Goal: Task Accomplishment & Management: Complete application form

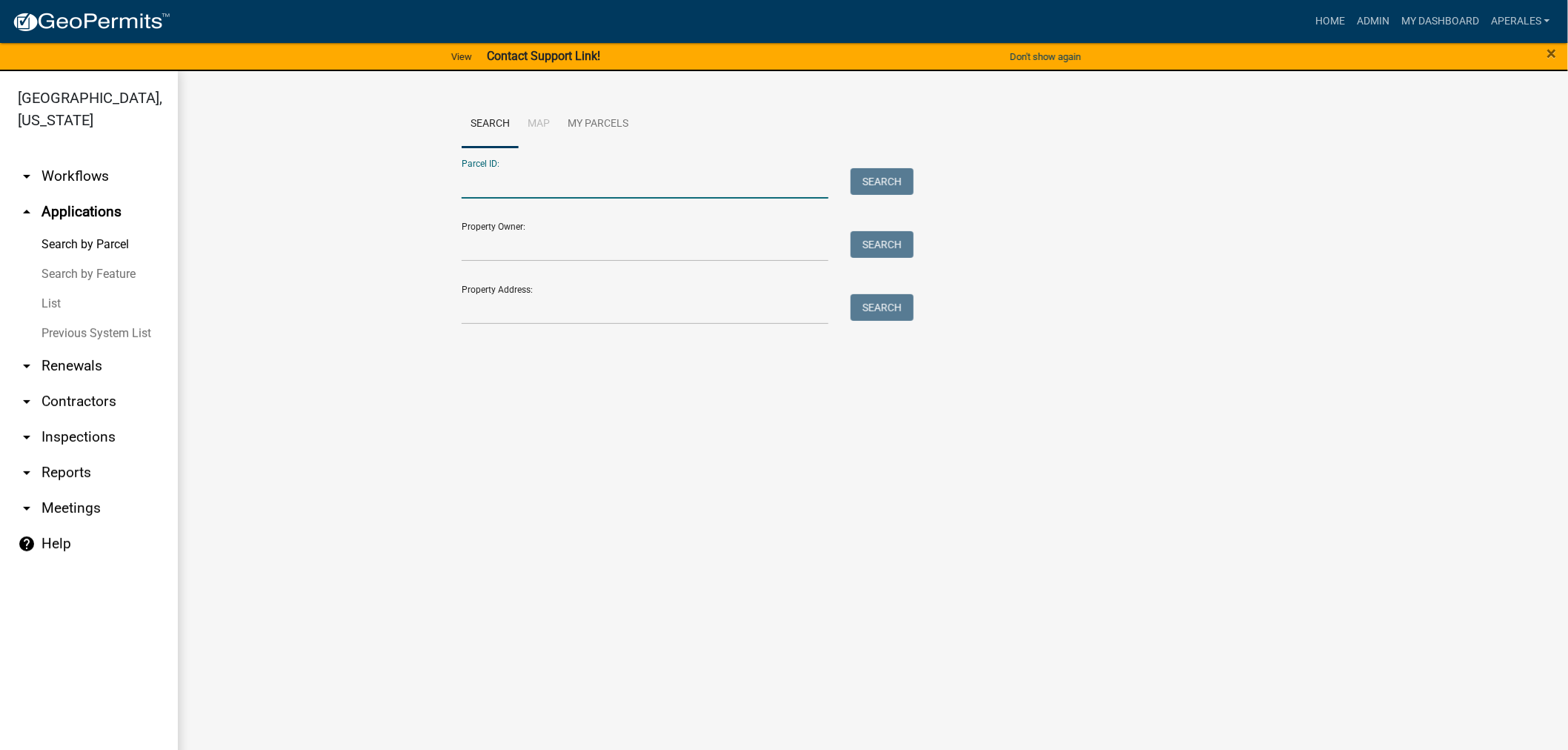
click at [501, 189] on input "Parcel ID:" at bounding box center [645, 183] width 367 height 30
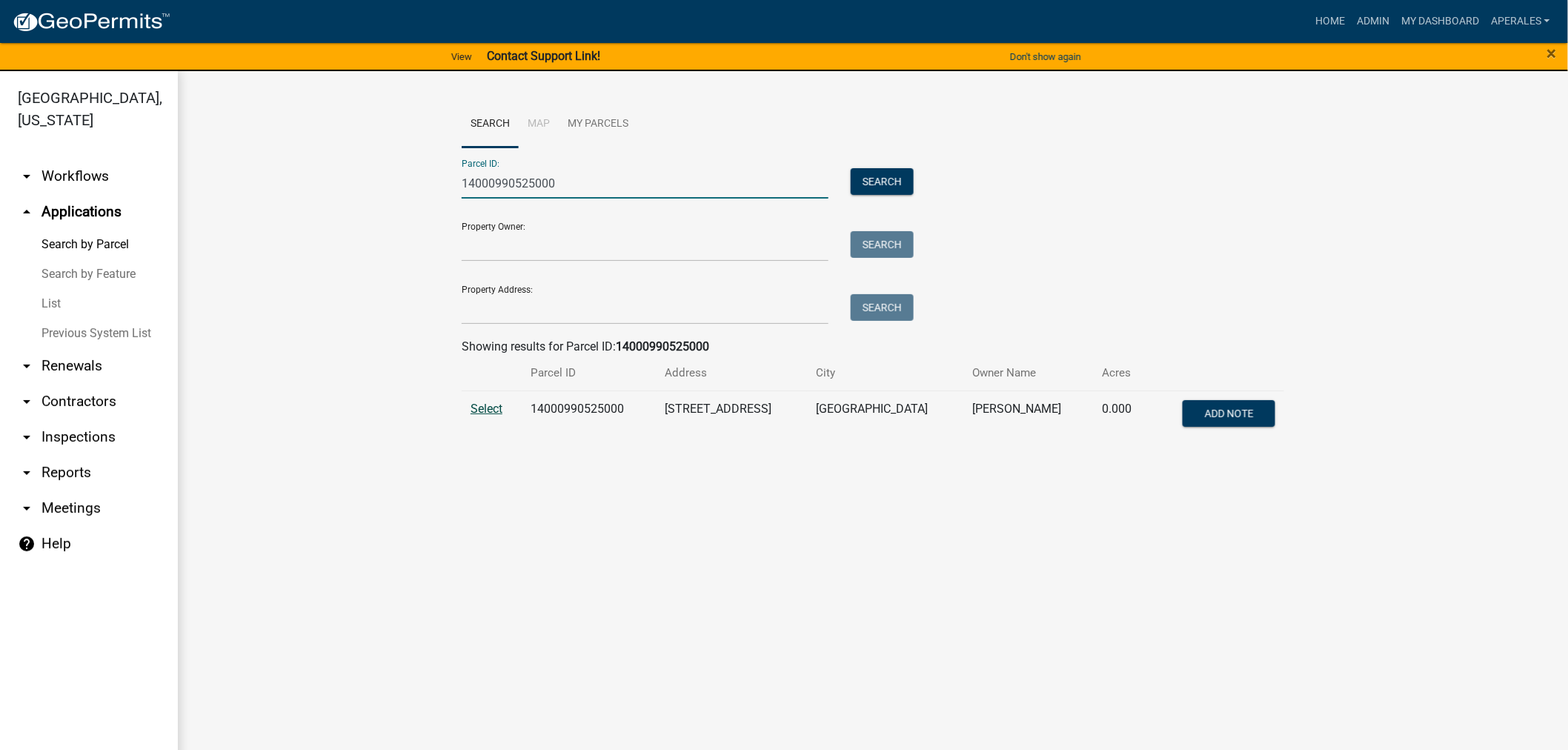
type input "14000990525000"
click at [490, 412] on span "Select" at bounding box center [486, 409] width 32 height 14
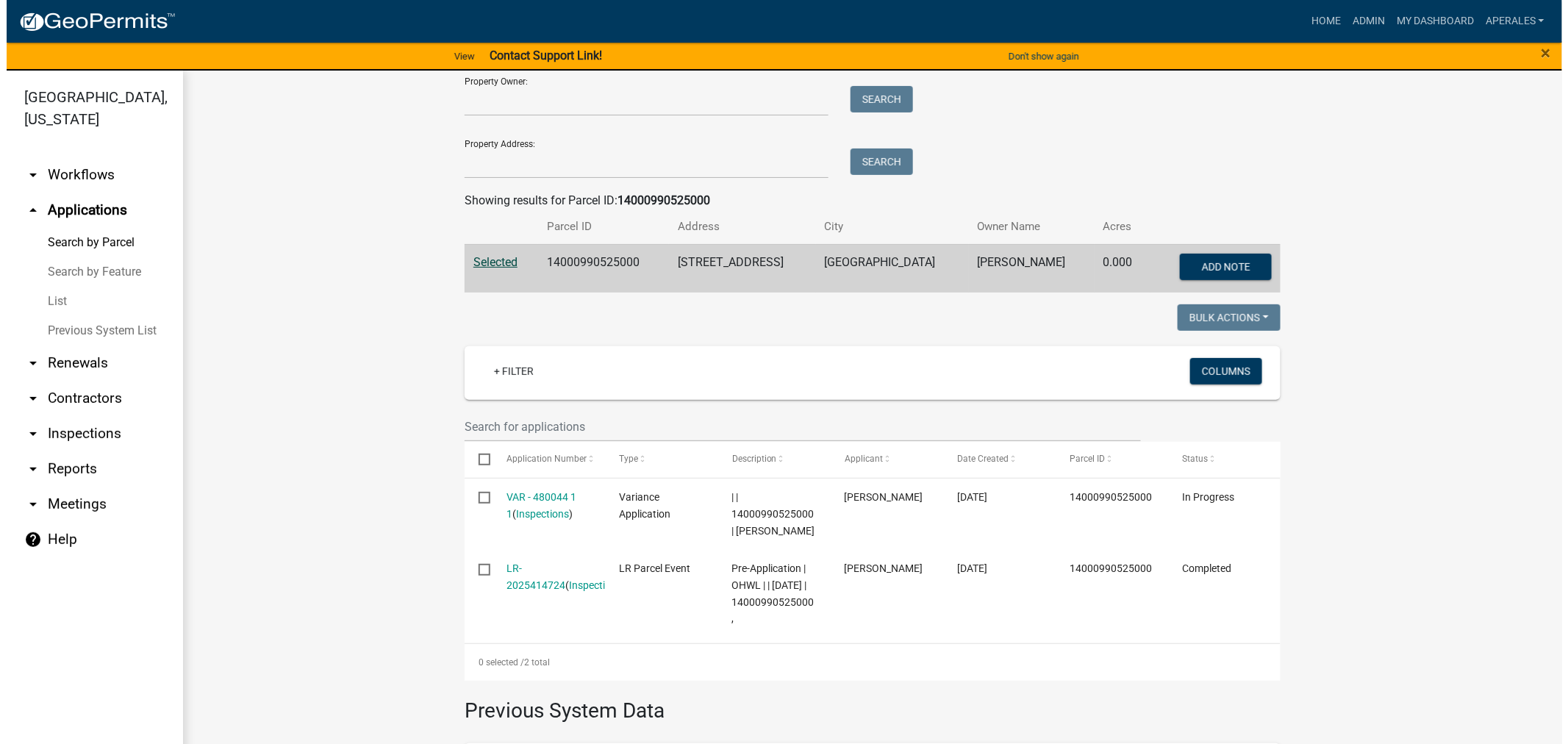
scroll to position [163, 0]
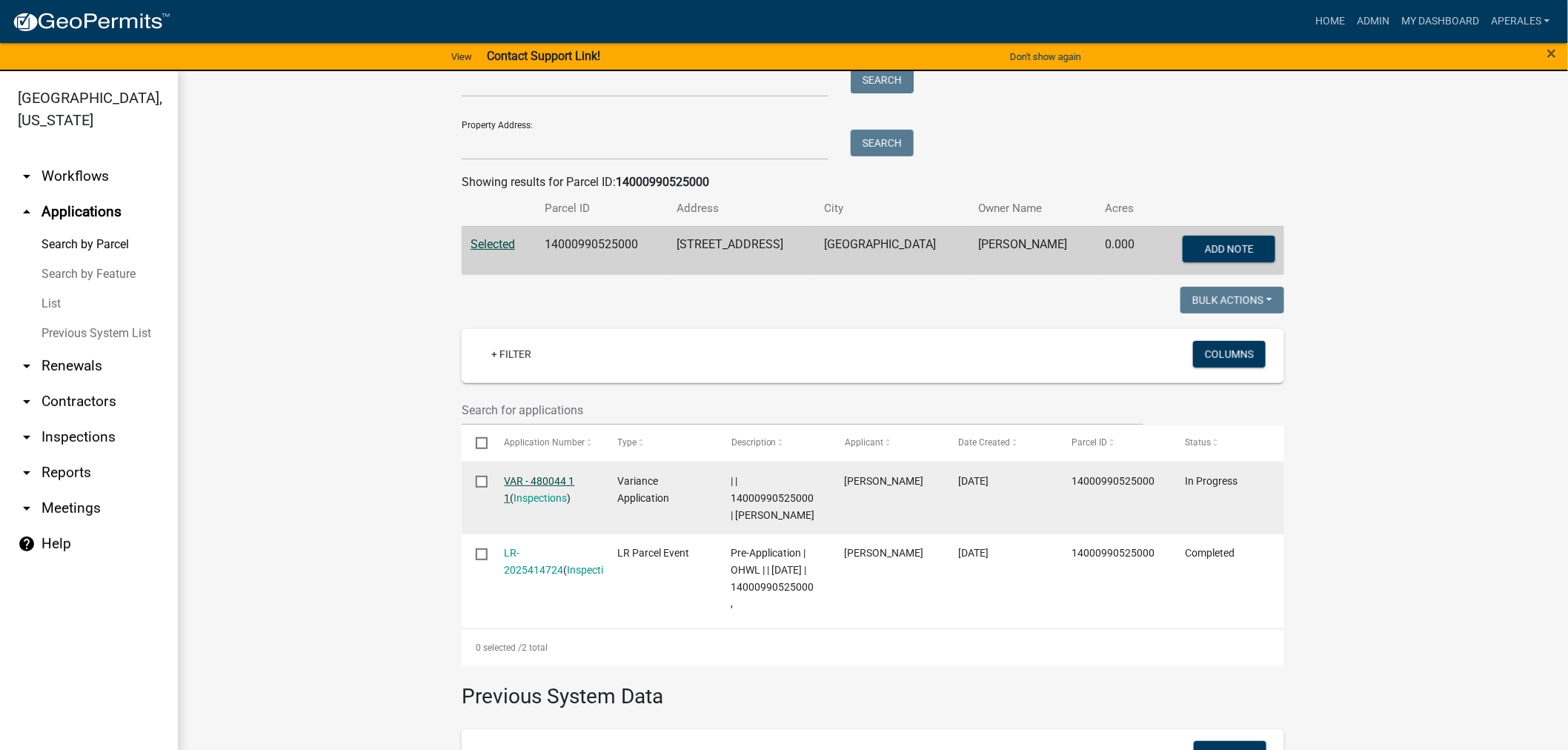
click at [535, 479] on link "VAR - 480044 1 1" at bounding box center [540, 490] width 71 height 29
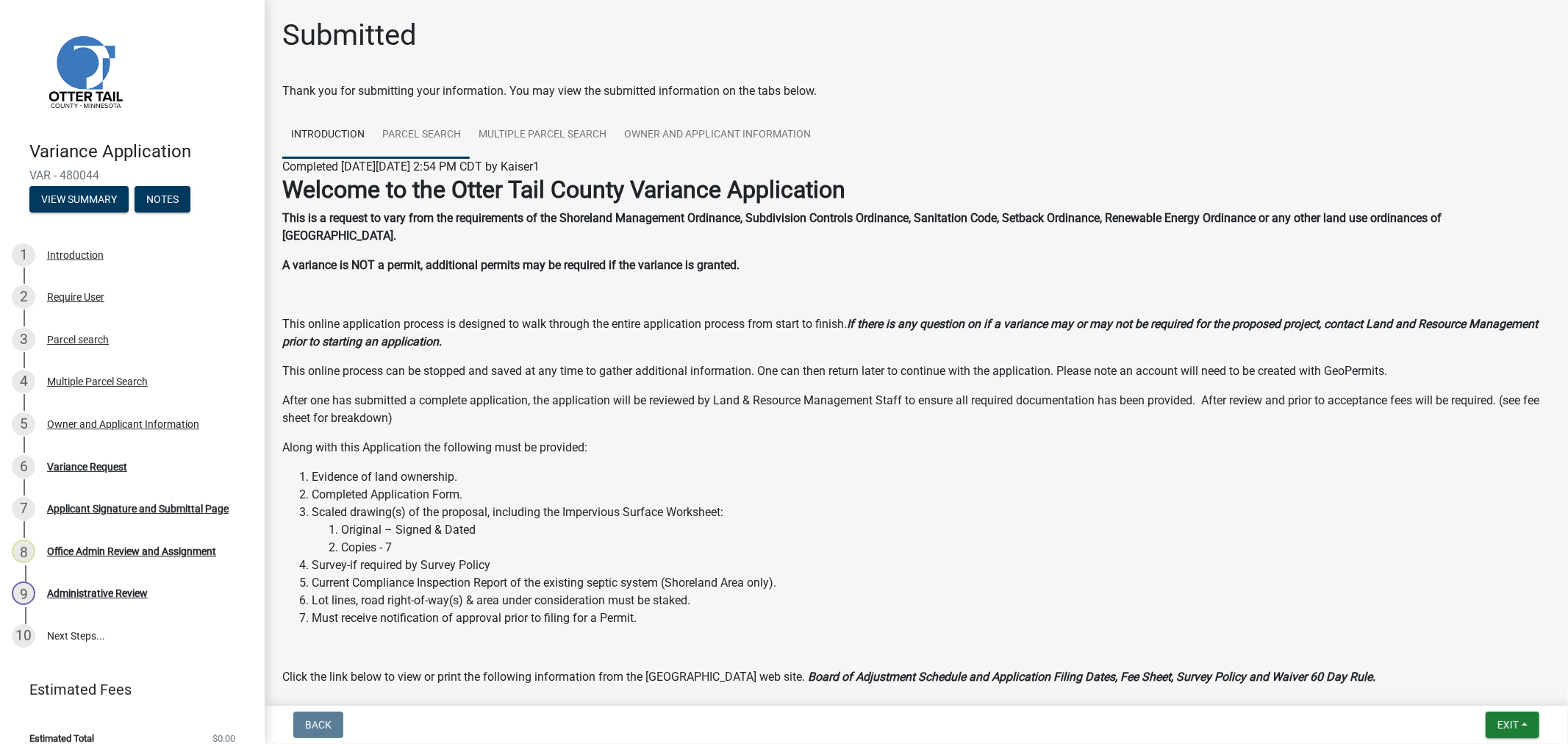
click at [397, 125] on link "Parcel search" at bounding box center [421, 135] width 97 height 47
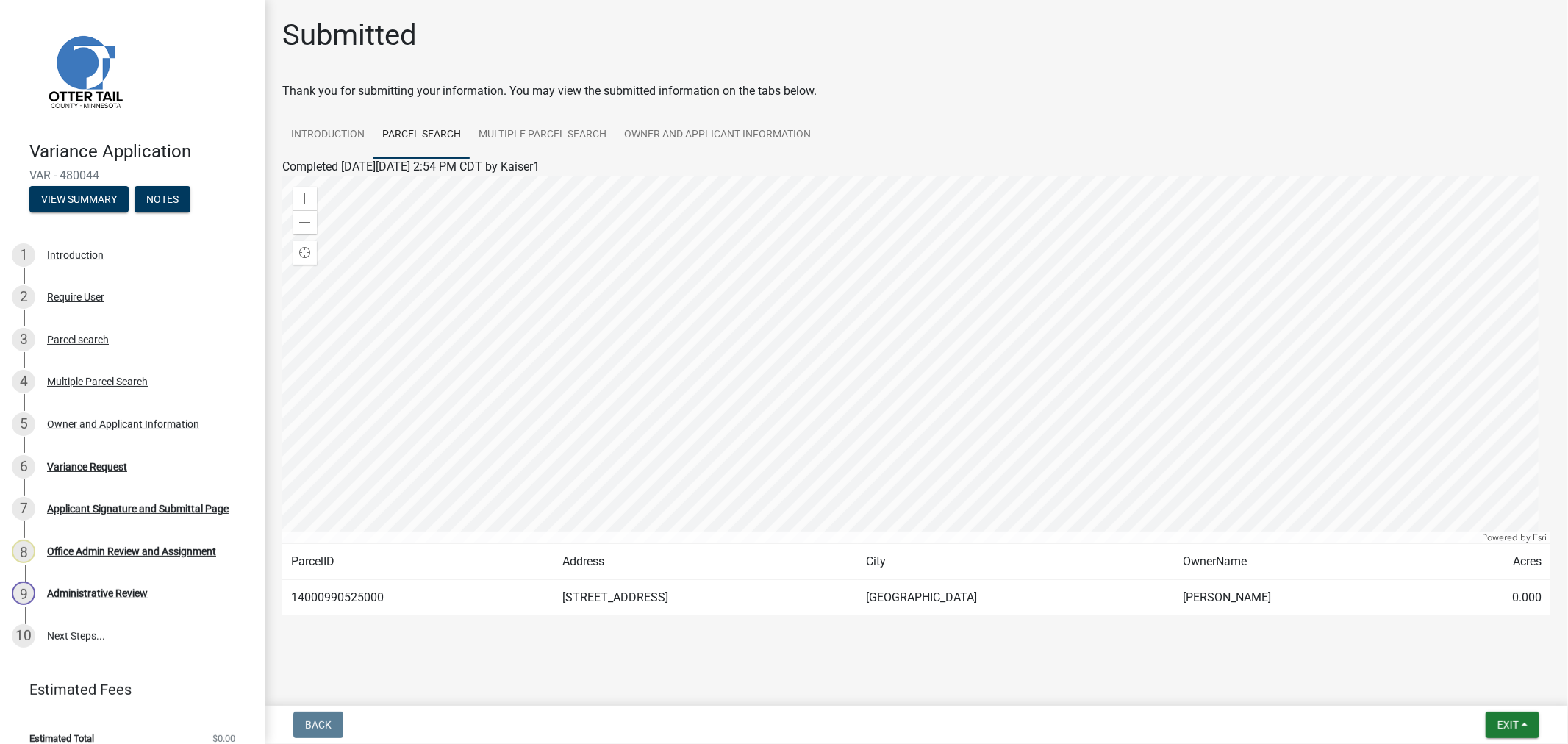
scroll to position [3, 0]
click at [694, 132] on link "Owner and Applicant Information" at bounding box center [717, 132] width 204 height 47
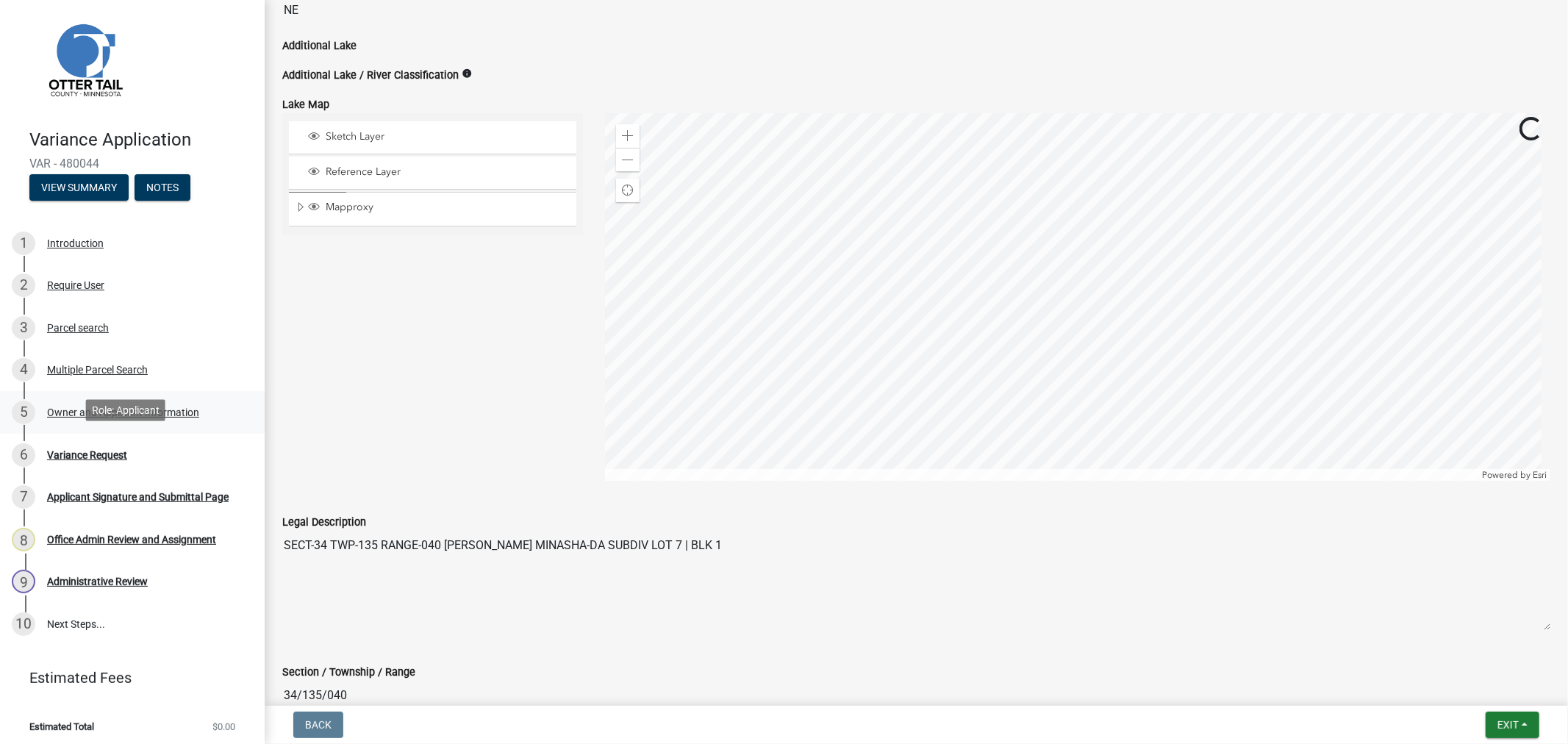
scroll to position [16, 0]
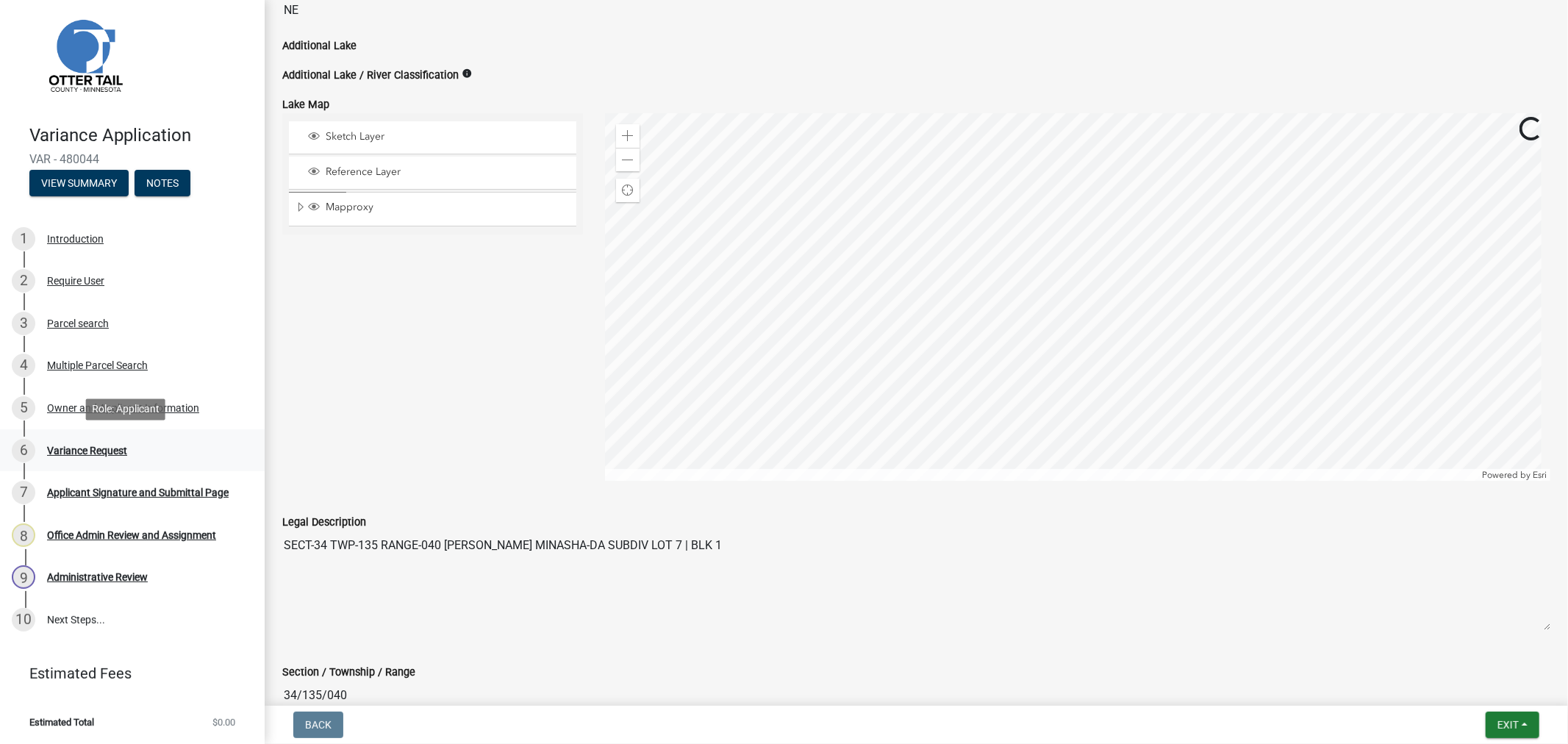
click at [78, 453] on div "Variance Request" at bounding box center [87, 451] width 80 height 10
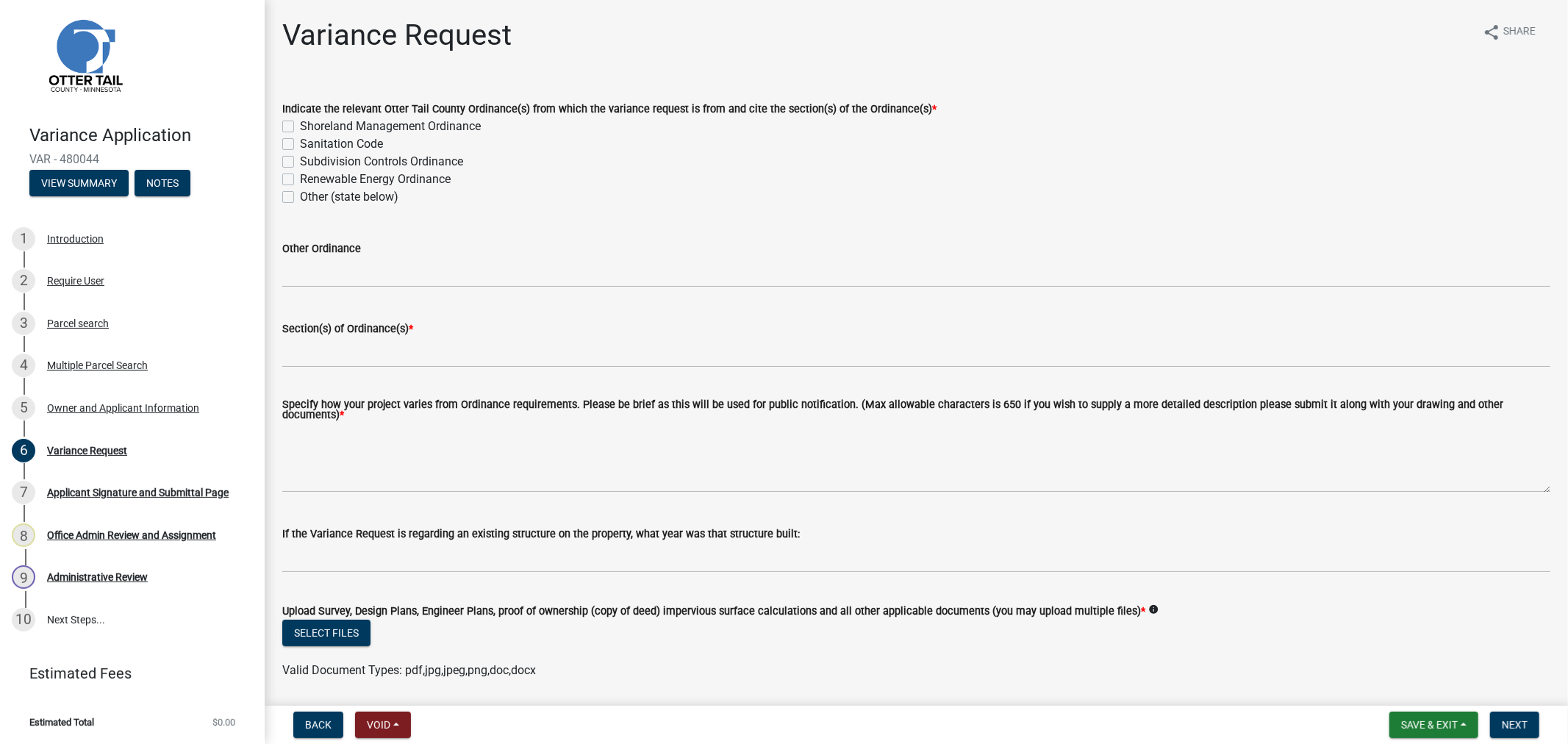
click at [300, 142] on label "Sanitation Code" at bounding box center [341, 144] width 83 height 18
click at [300, 142] on input "Sanitation Code" at bounding box center [304, 139] width 9 height 9
checkbox input "true"
checkbox input "false"
checkbox input "true"
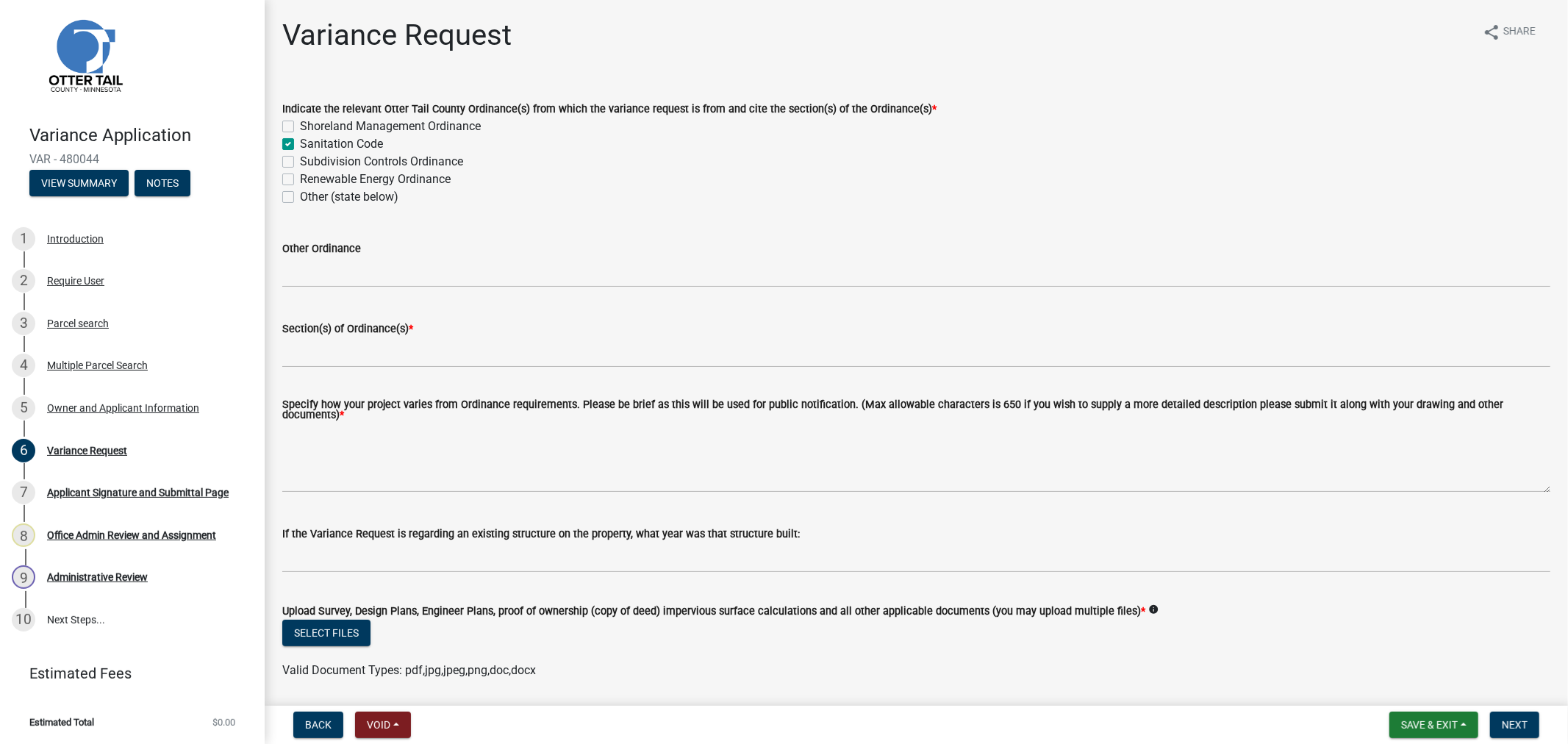
checkbox input "false"
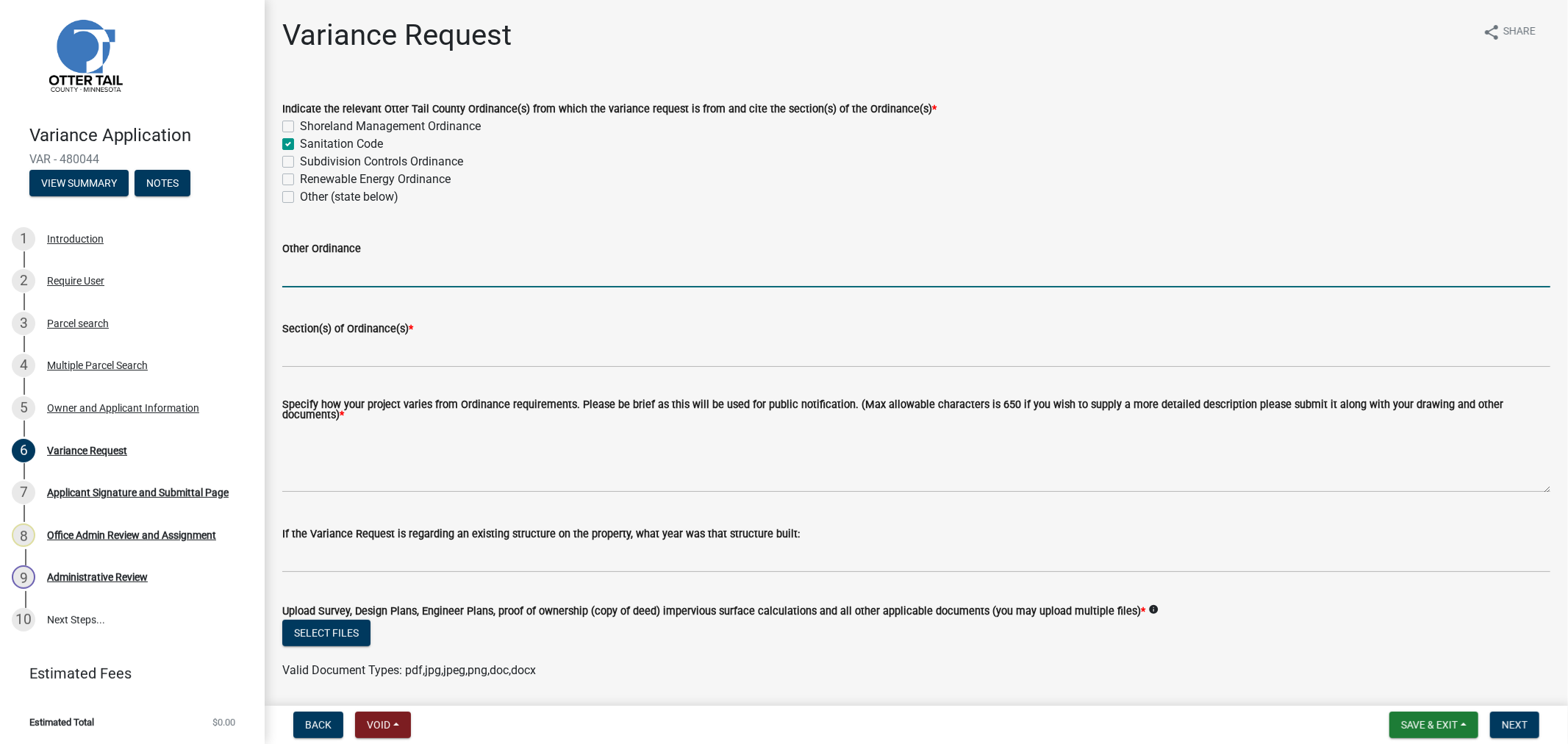
click at [321, 263] on input "Other Ordinance" at bounding box center [916, 272] width 1268 height 30
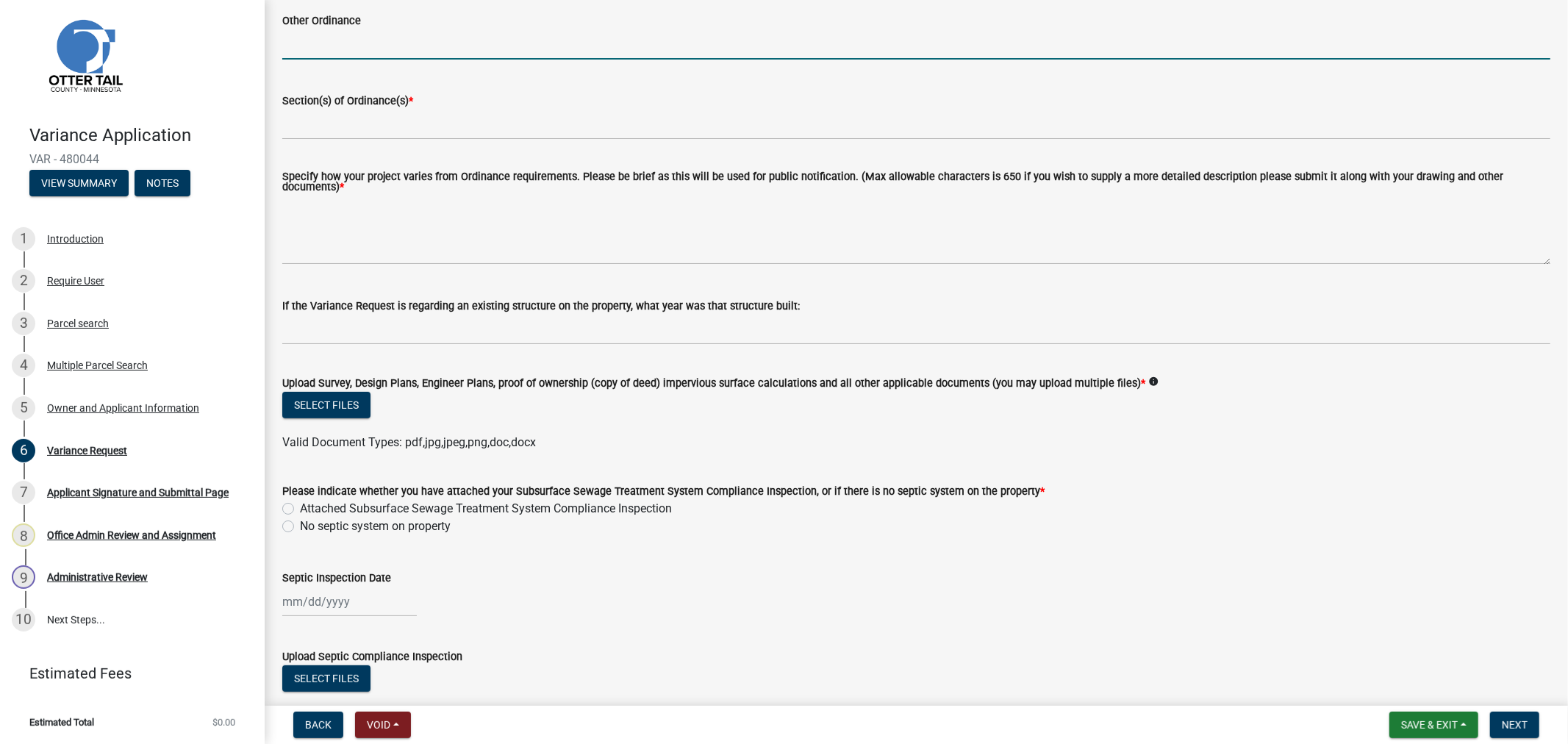
scroll to position [82, 0]
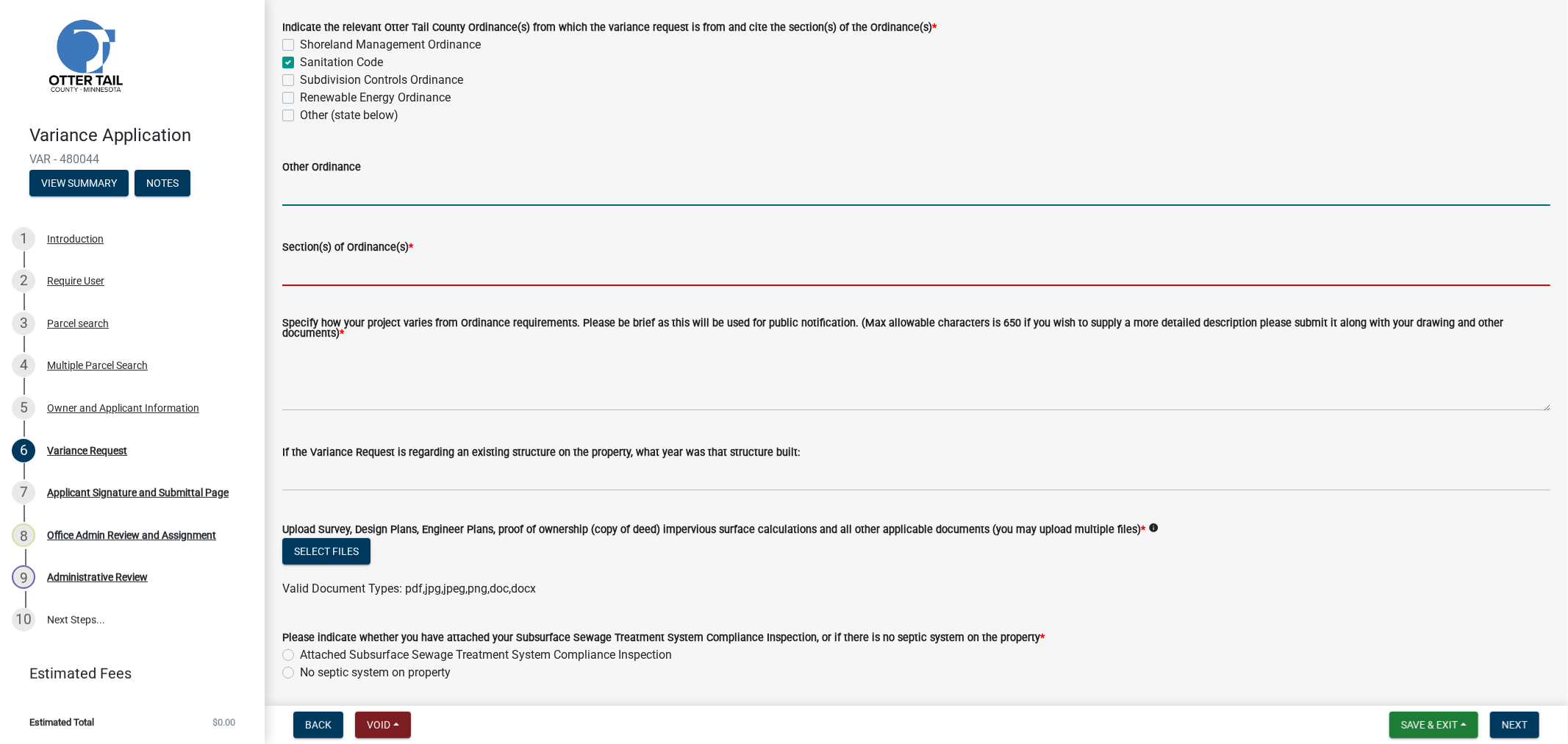
click at [296, 268] on input "Section(s) of Ordinance(s) *" at bounding box center [916, 271] width 1268 height 30
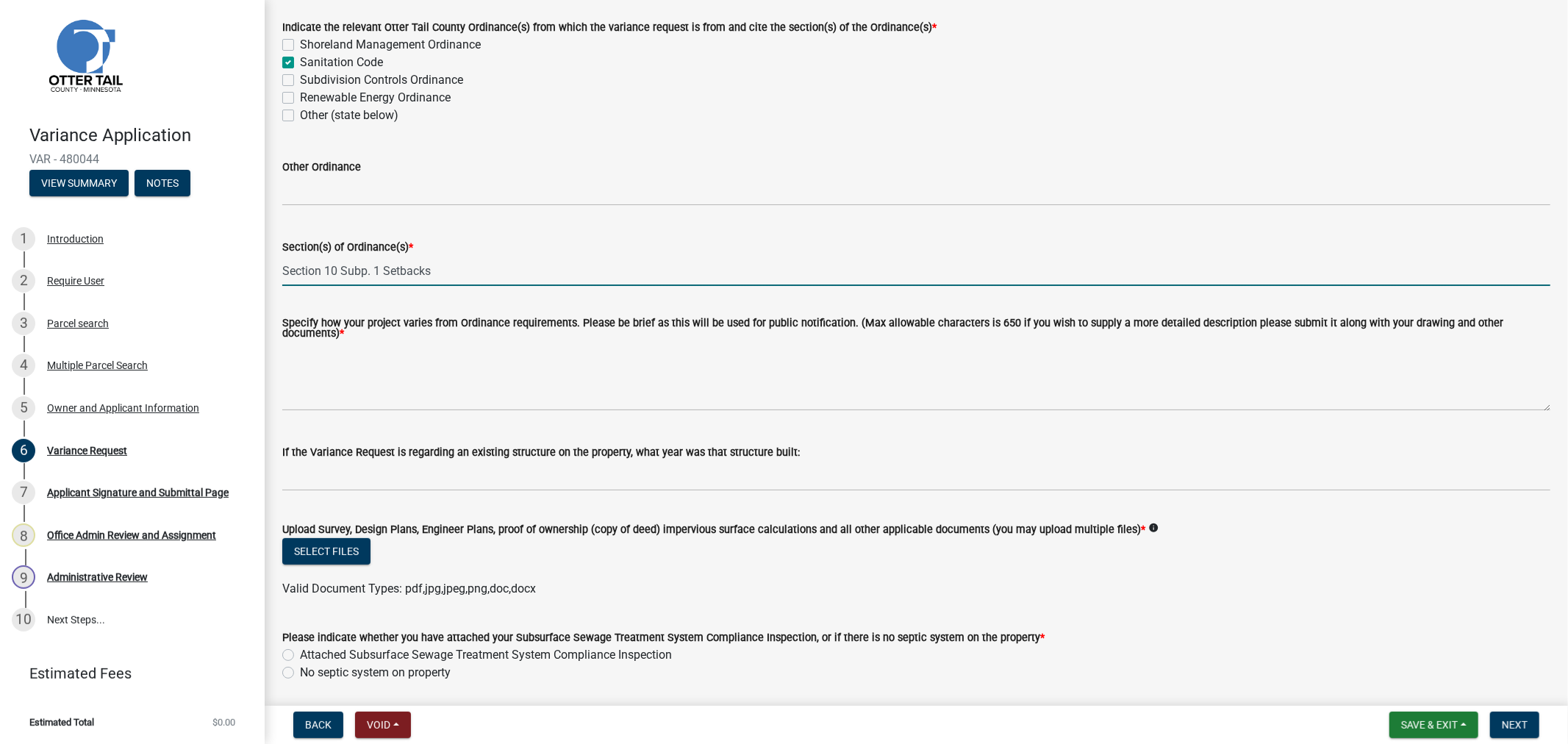
type input "Section 10 Subp. 1 Setbacks"
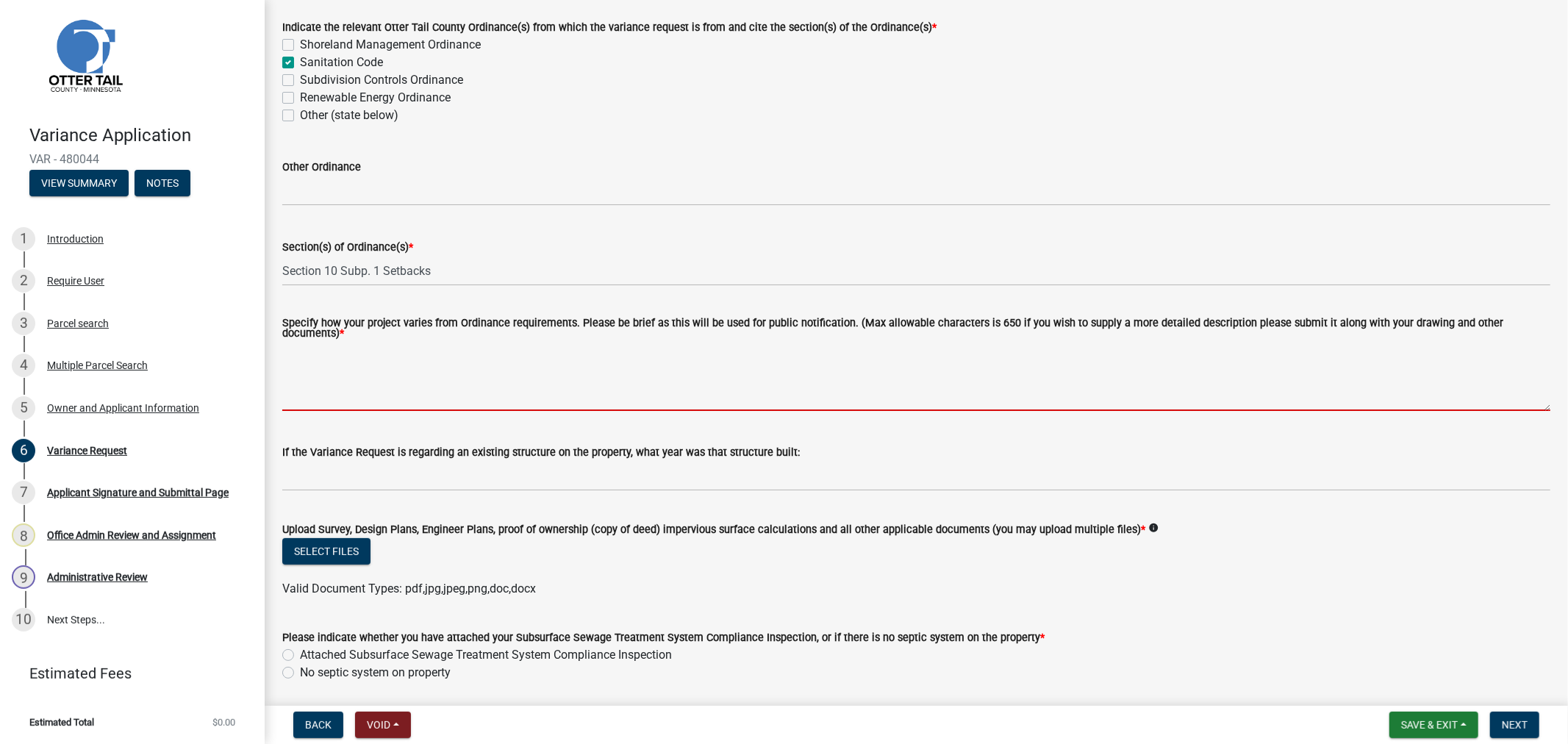
click at [376, 393] on textarea "Specify how your project varies from Ordinance requirements. Please be brief as…" at bounding box center [916, 376] width 1268 height 69
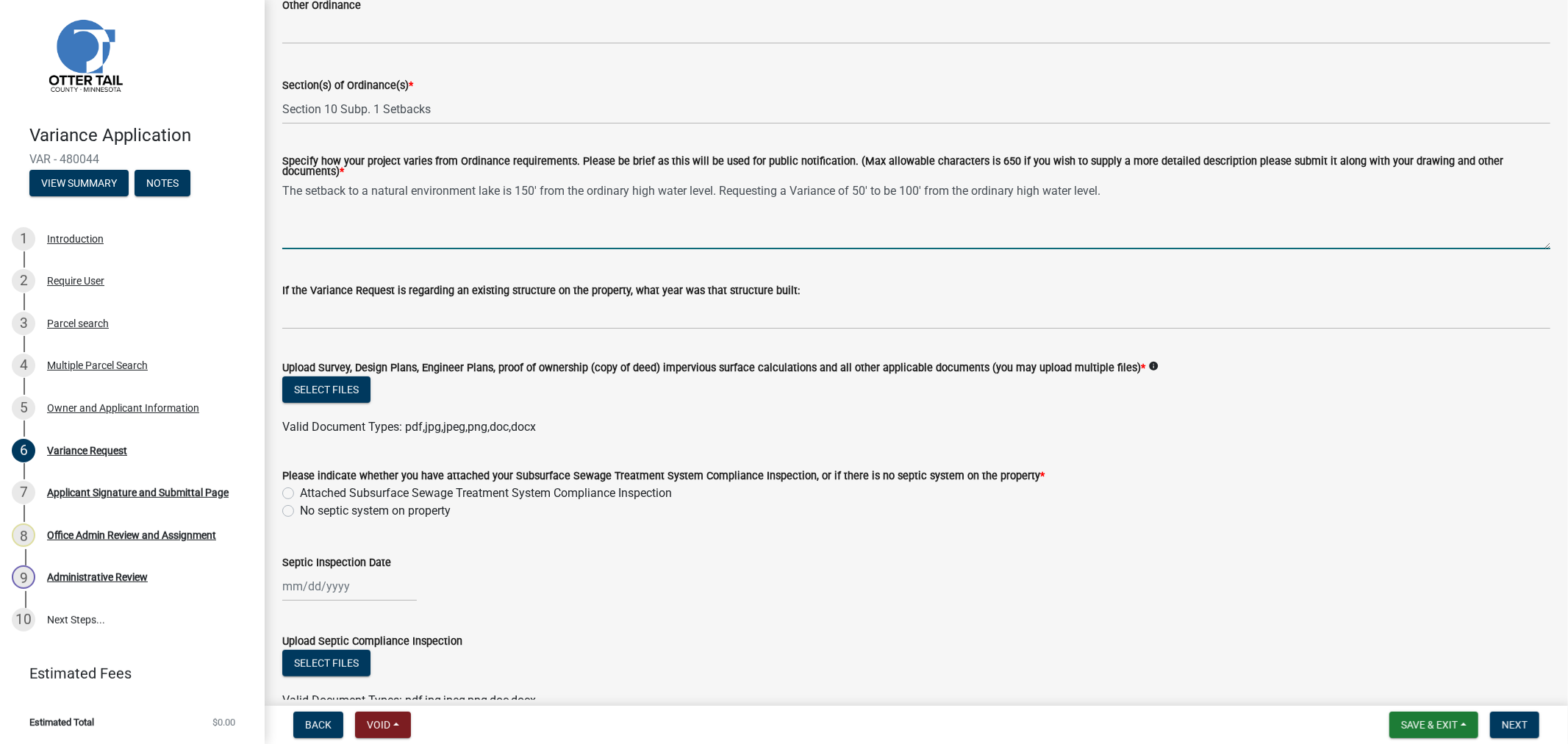
scroll to position [245, 0]
type textarea "The setback to a natural environment lake is 150' from the ordinary high water …"
click at [318, 385] on button "Select files" at bounding box center [326, 388] width 88 height 26
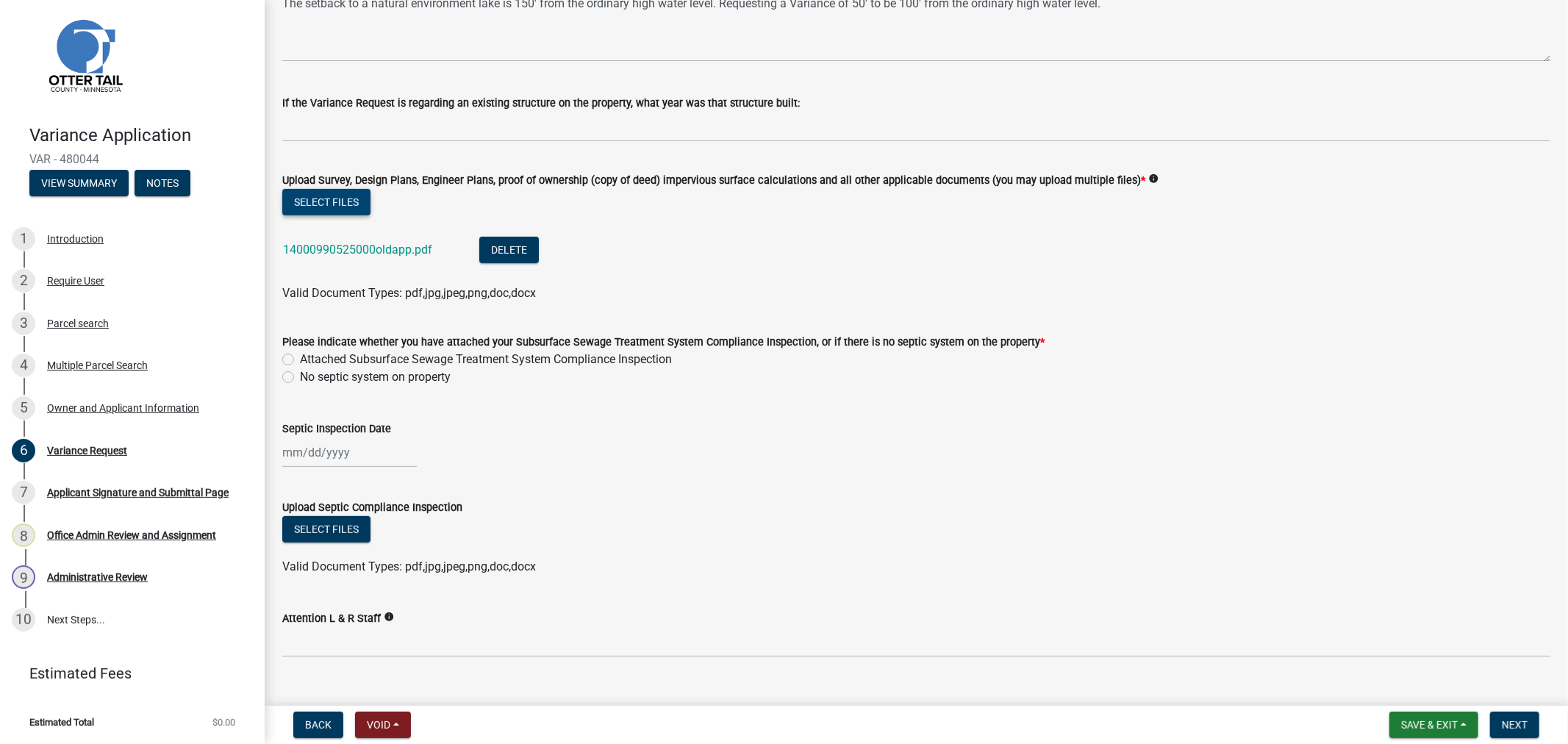
scroll to position [451, 0]
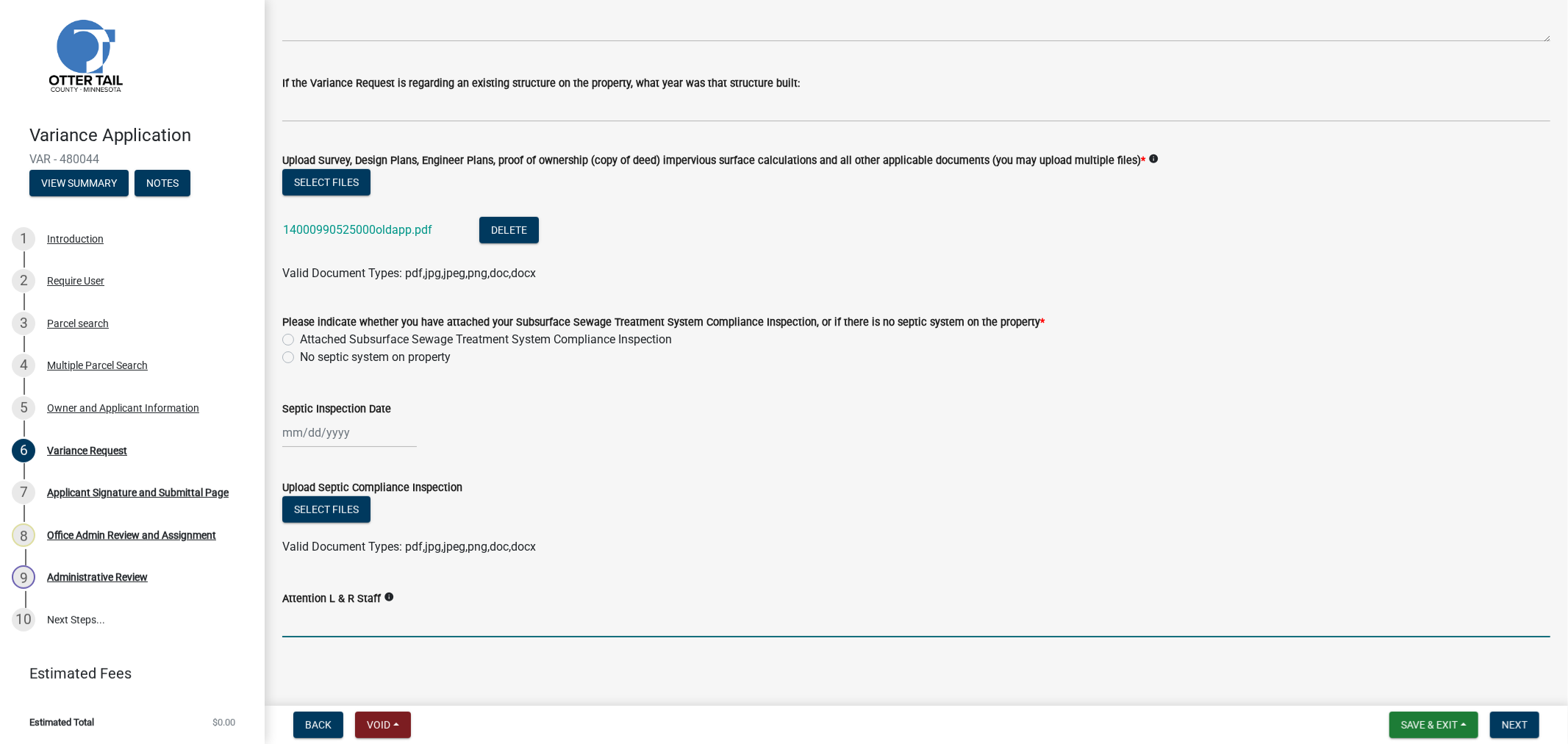
click at [385, 625] on input "Attention L & R Staff" at bounding box center [916, 622] width 1268 height 30
type input "Andrea"
click at [1508, 729] on span "Next" at bounding box center [1515, 725] width 26 height 12
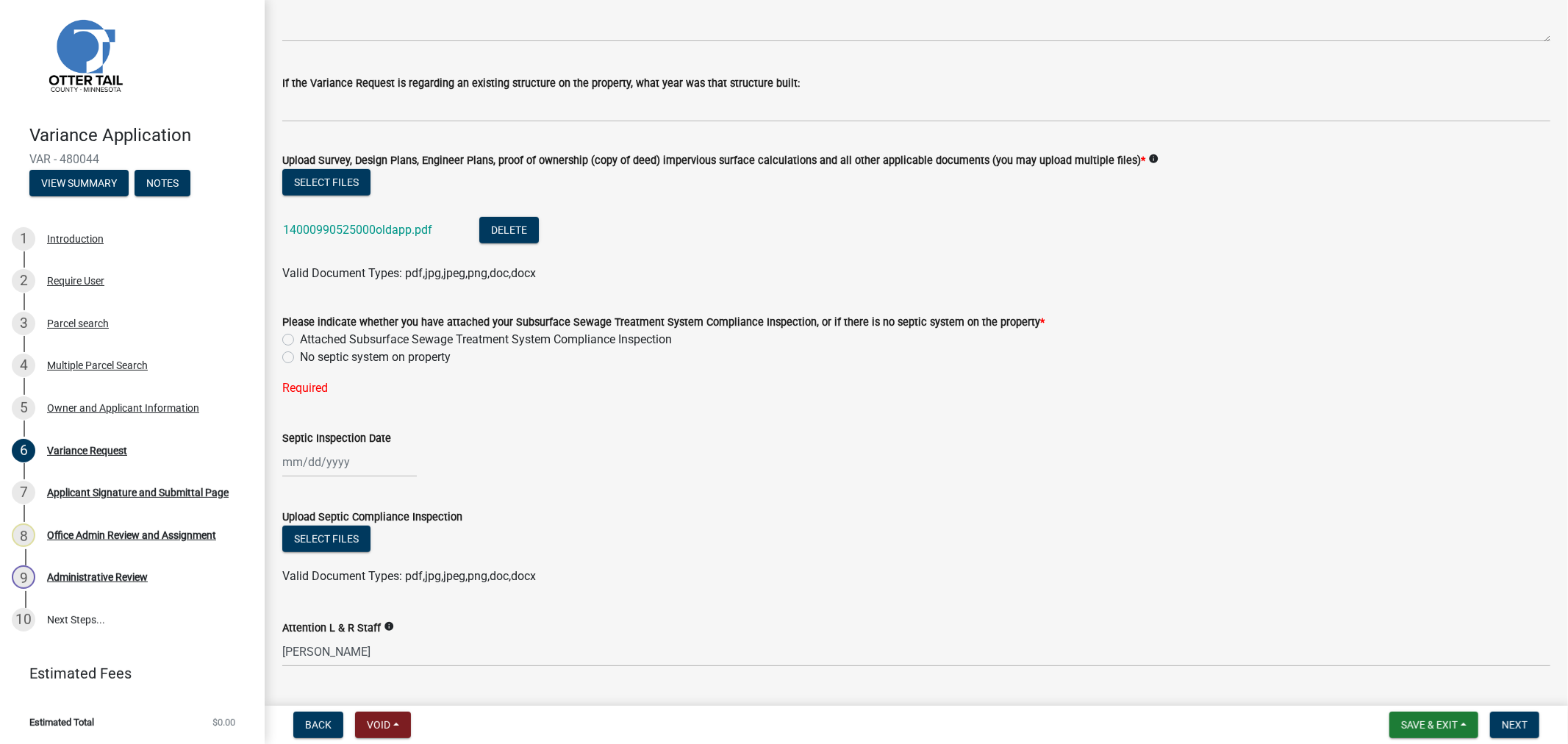
click at [300, 333] on label "Attached Subsurface Sewage Treatment System Compliance Inspection" at bounding box center [486, 339] width 372 height 18
click at [300, 333] on input "Attached Subsurface Sewage Treatment System Compliance Inspection" at bounding box center [304, 335] width 9 height 9
radio input "true"
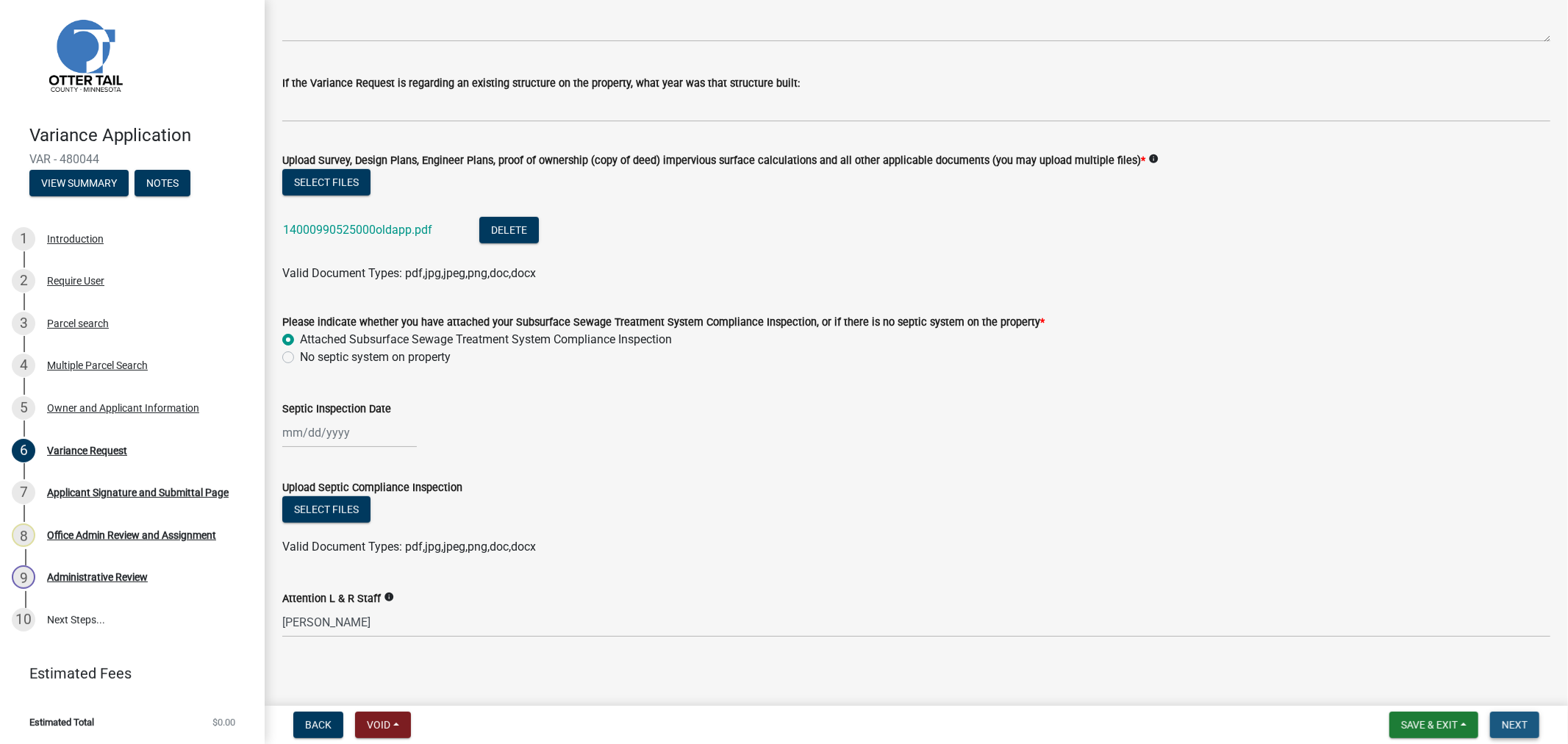
click at [1510, 723] on span "Next" at bounding box center [1515, 725] width 26 height 12
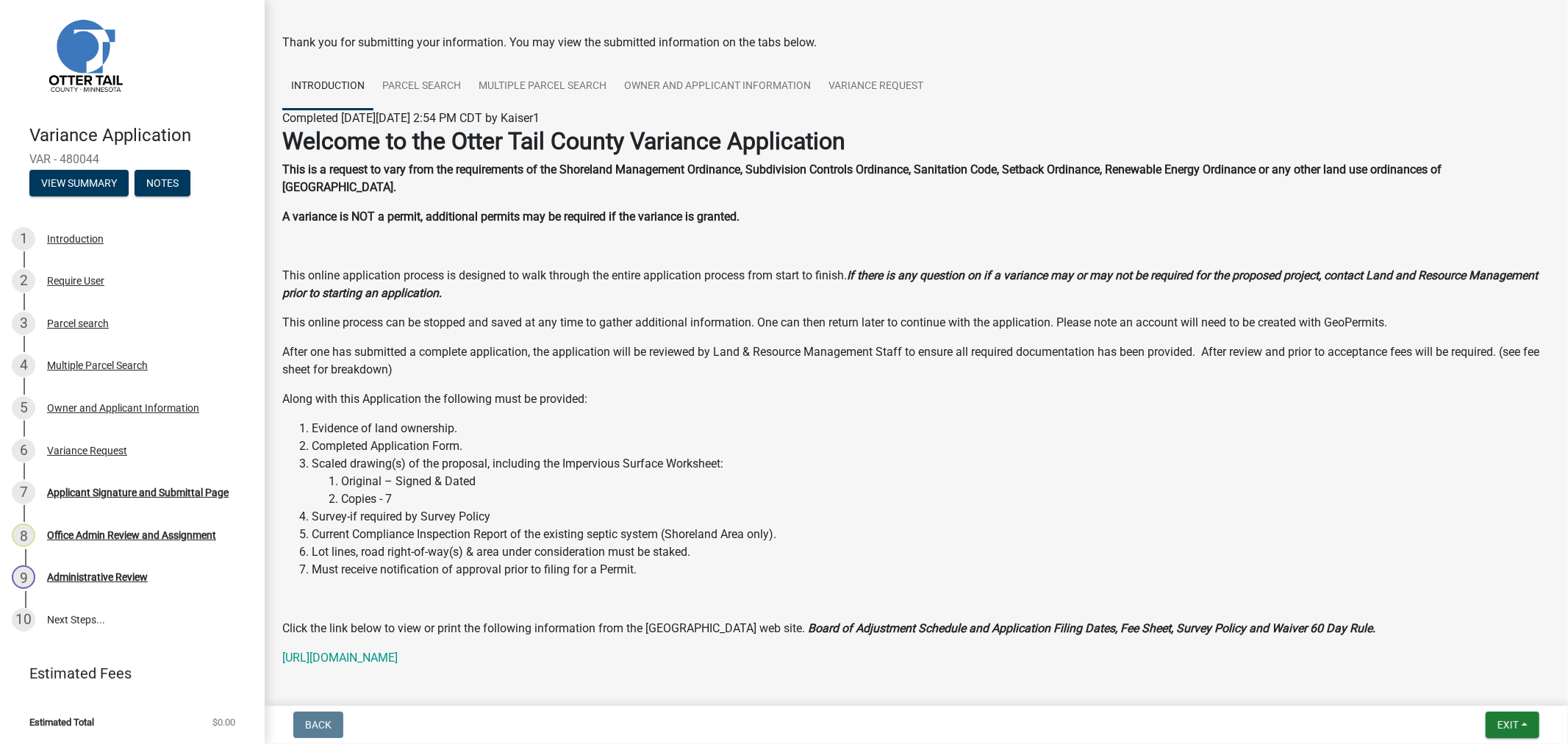
scroll to position [0, 0]
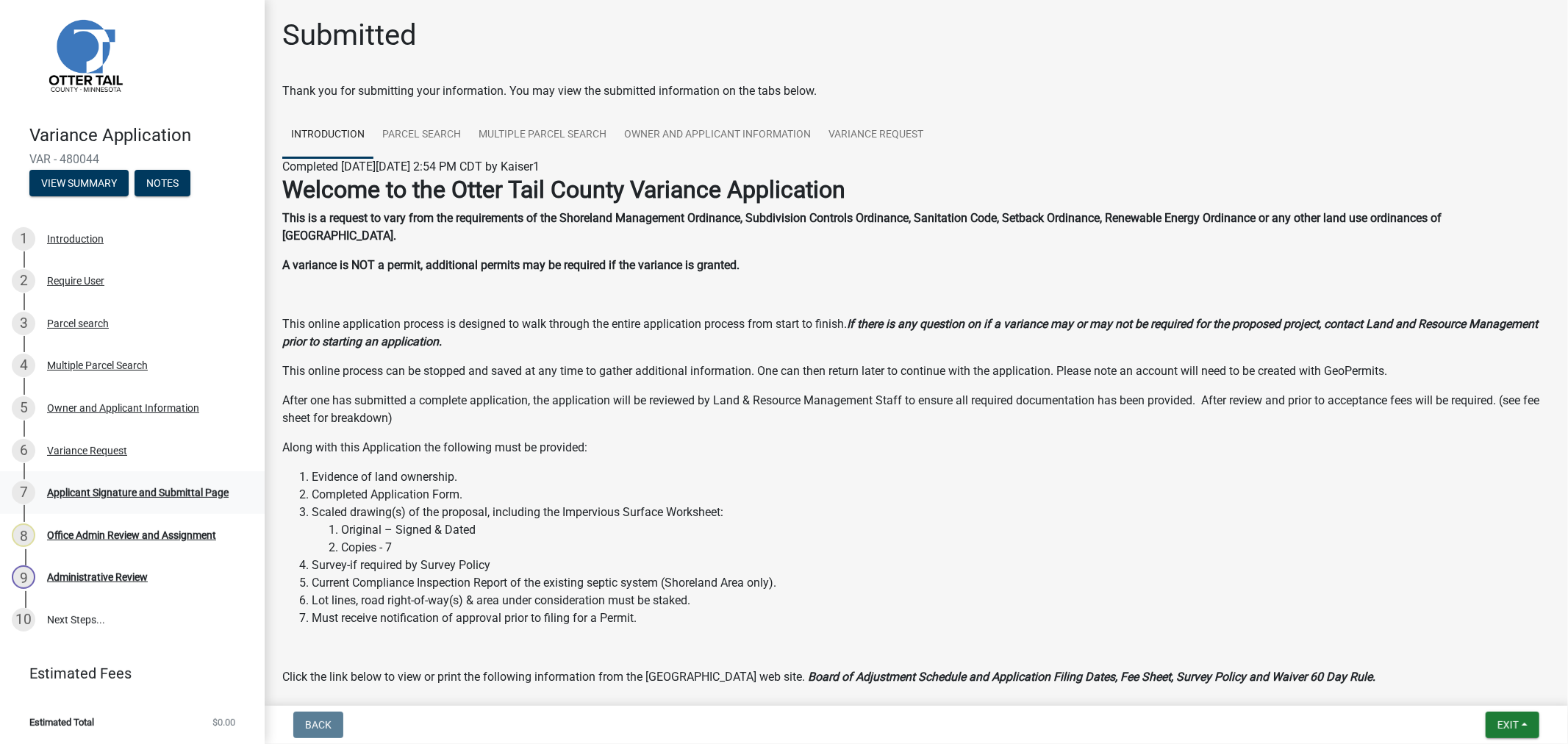
click at [131, 496] on div "Applicant Signature and Submittal Page" at bounding box center [137, 493] width 182 height 10
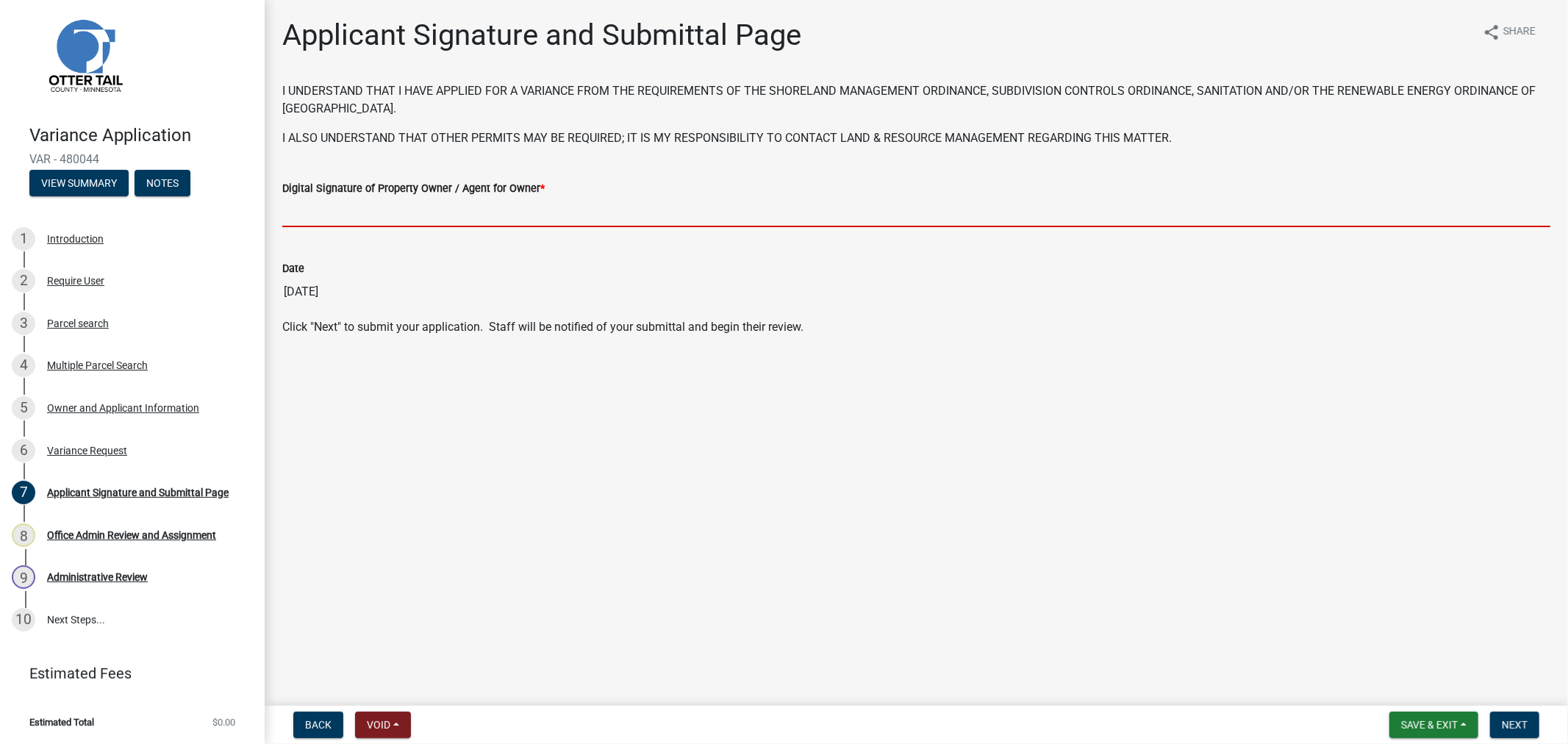
click at [320, 220] on input "Digital Signature of Property Owner / Agent for Owner *" at bounding box center [916, 212] width 1268 height 30
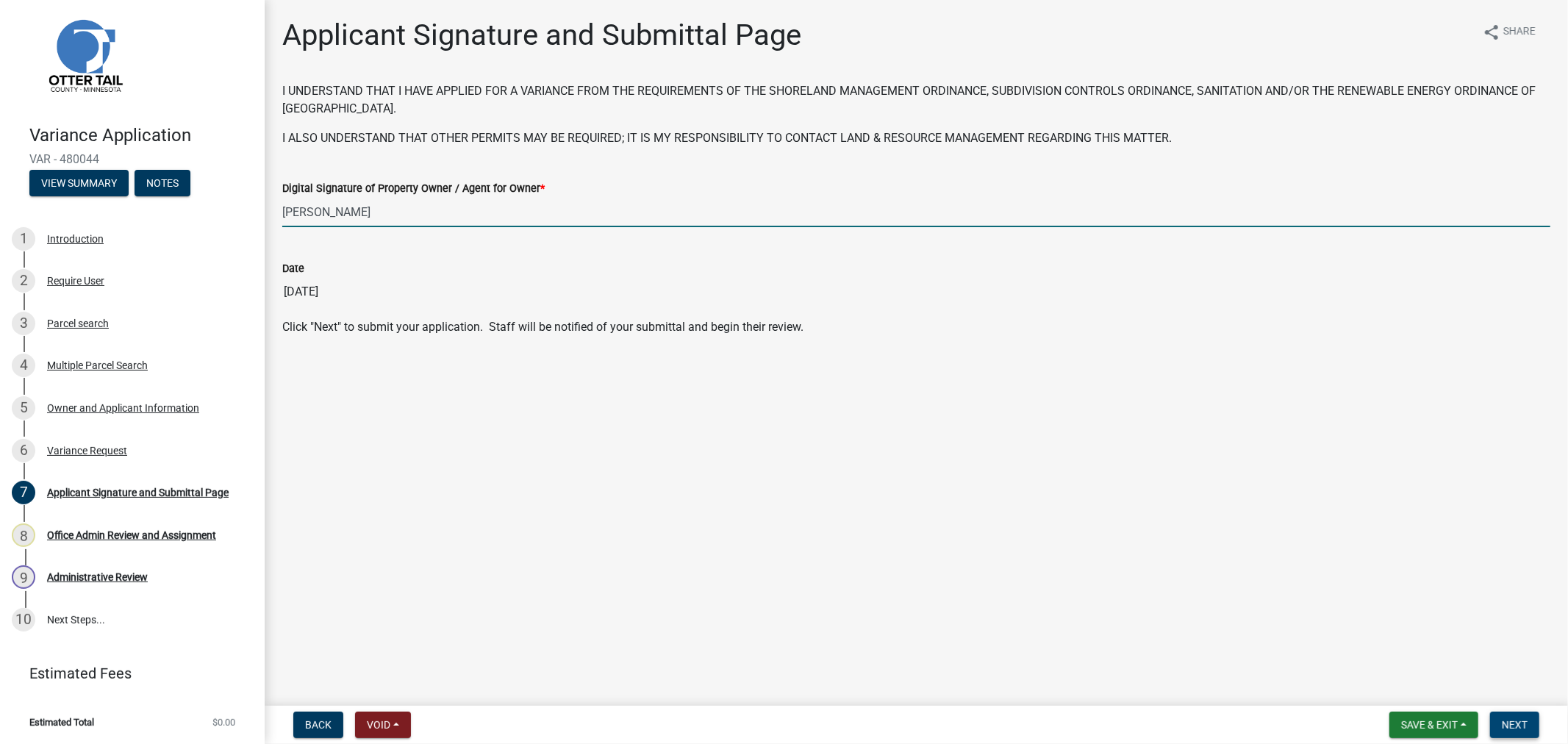
type input "Gary Kaiser"
click at [1502, 727] on span "Next" at bounding box center [1515, 725] width 26 height 12
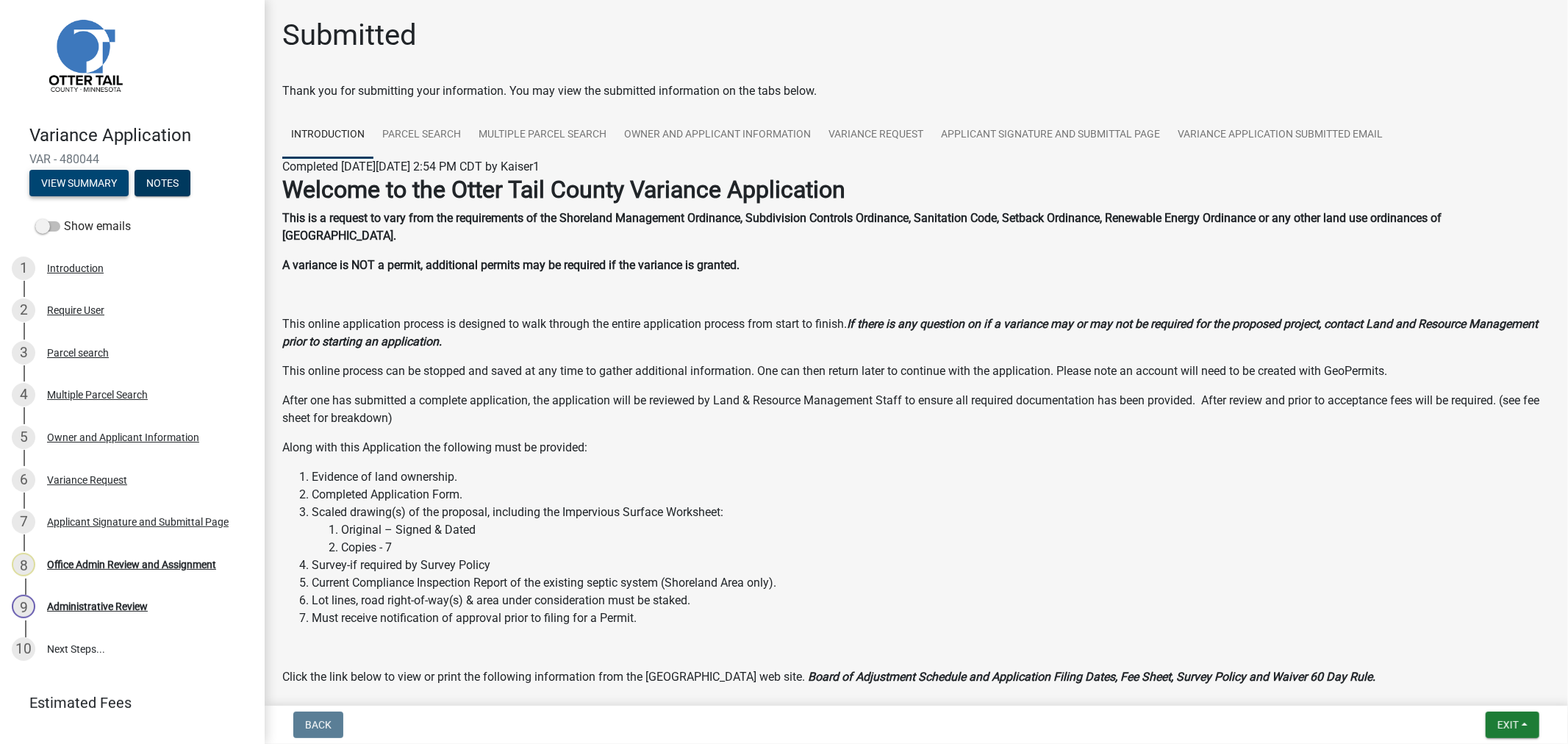
click at [61, 179] on button "View Summary" at bounding box center [79, 183] width 99 height 26
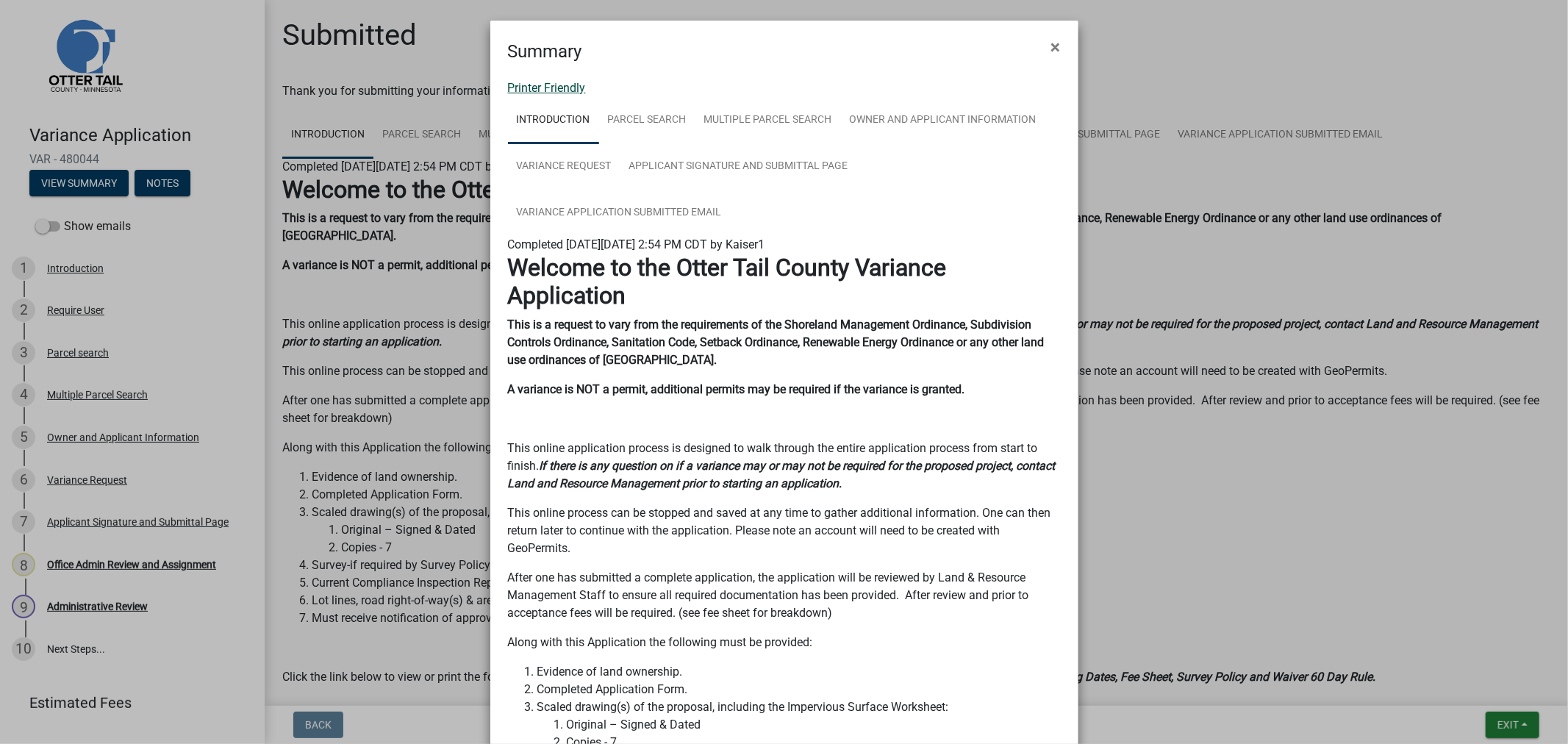
click at [539, 85] on link "Printer Friendly" at bounding box center [547, 88] width 78 height 14
drag, startPoint x: 1022, startPoint y: 38, endPoint x: 1044, endPoint y: 38, distance: 22.0
click at [1024, 38] on div "Summary ×" at bounding box center [784, 43] width 588 height 44
click at [1051, 39] on span "×" at bounding box center [1056, 47] width 9 height 21
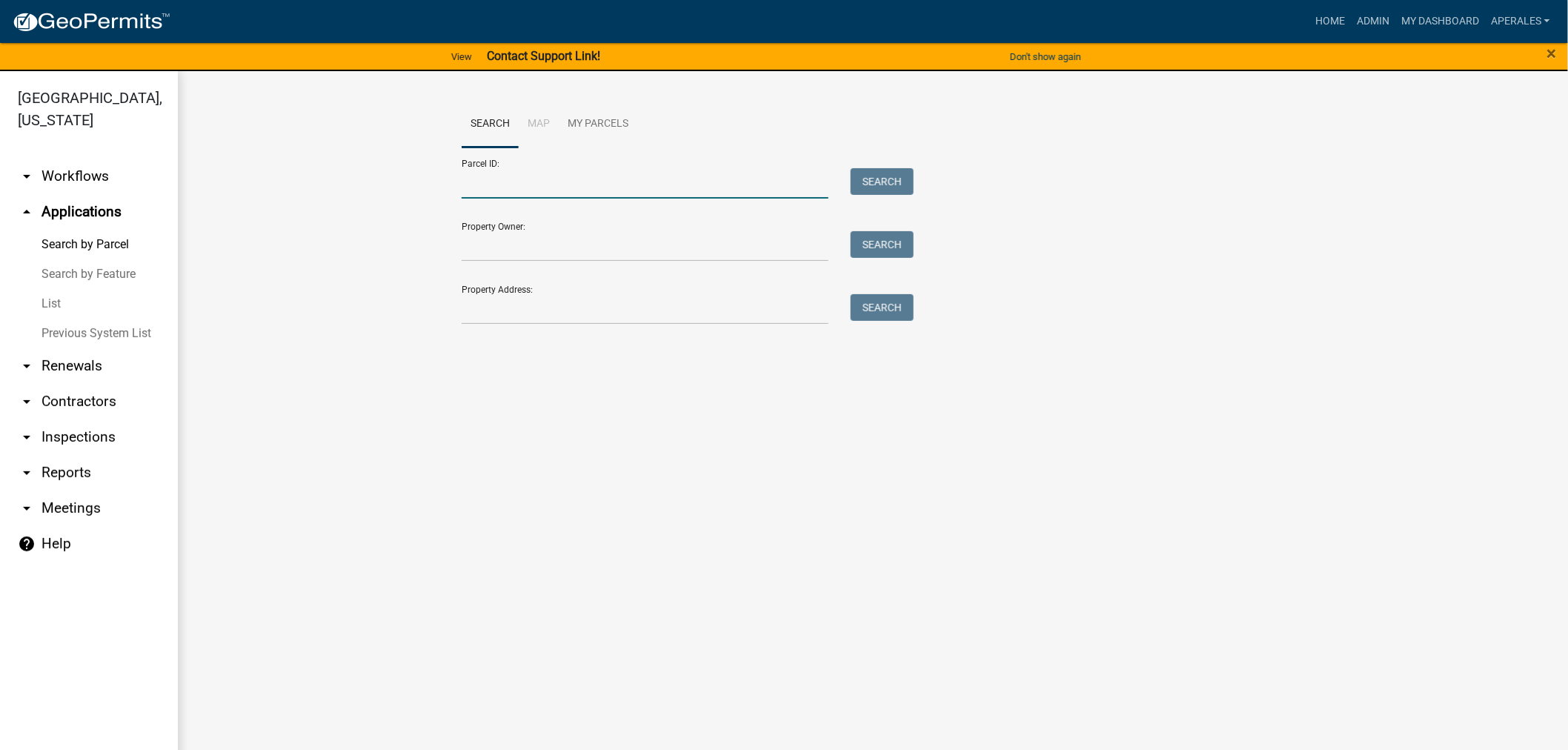
click at [532, 175] on input "Parcel ID:" at bounding box center [645, 183] width 367 height 30
paste input "17000280357001"
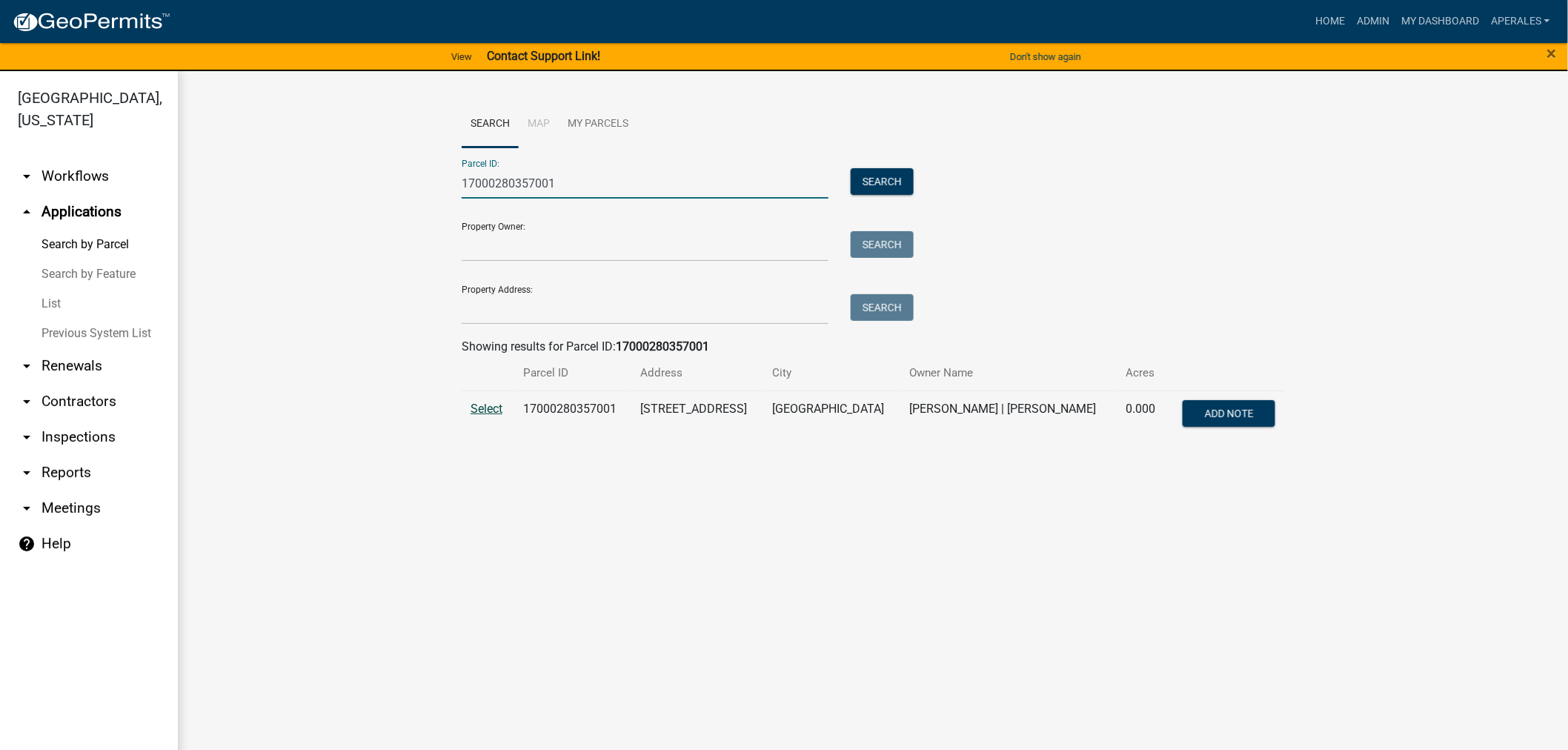
type input "17000280357001"
click at [503, 412] on span "Select" at bounding box center [486, 409] width 32 height 14
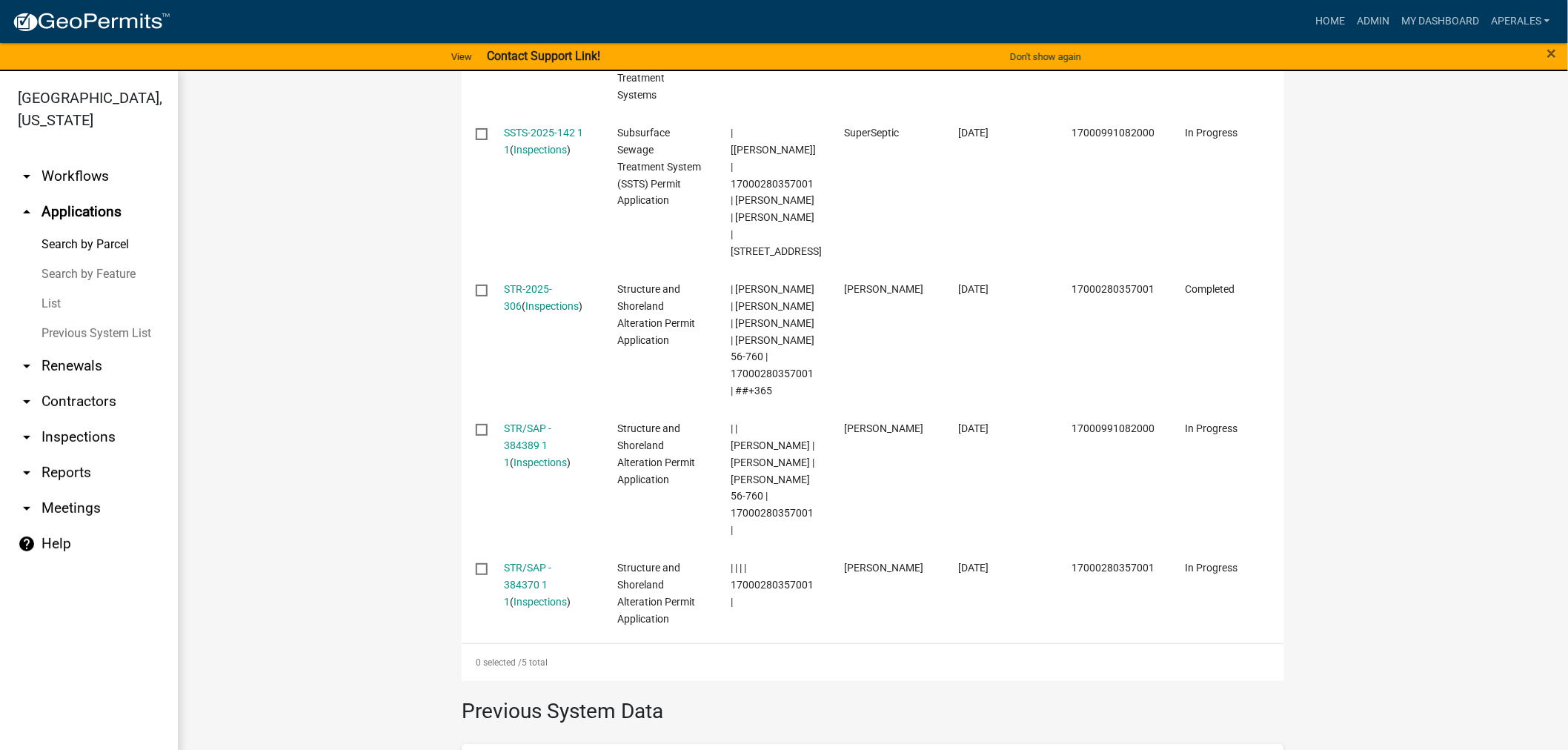
scroll to position [659, 0]
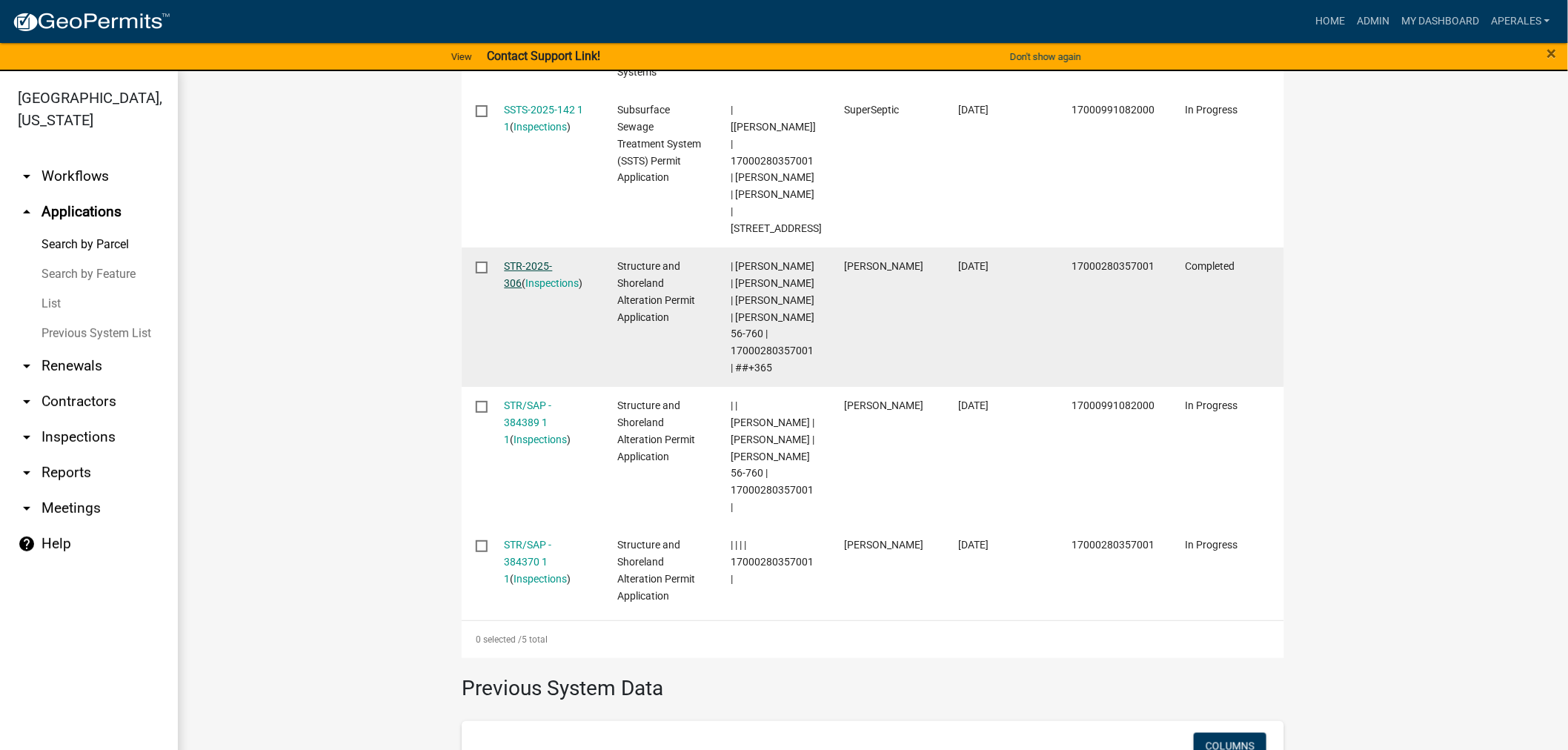
click at [530, 270] on link "STR-2025-306" at bounding box center [528, 275] width 48 height 29
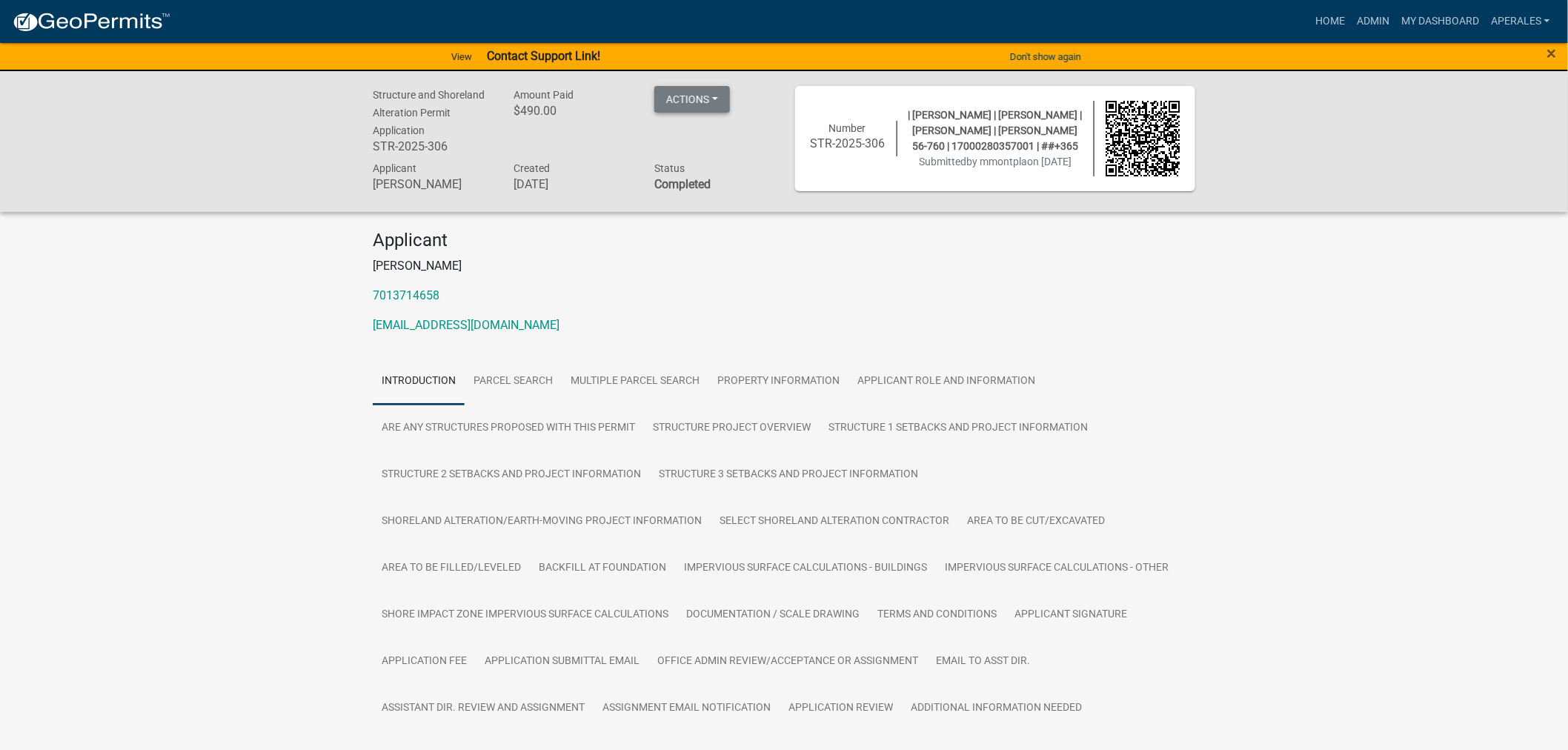
click at [670, 88] on button "Actions" at bounding box center [692, 99] width 76 height 27
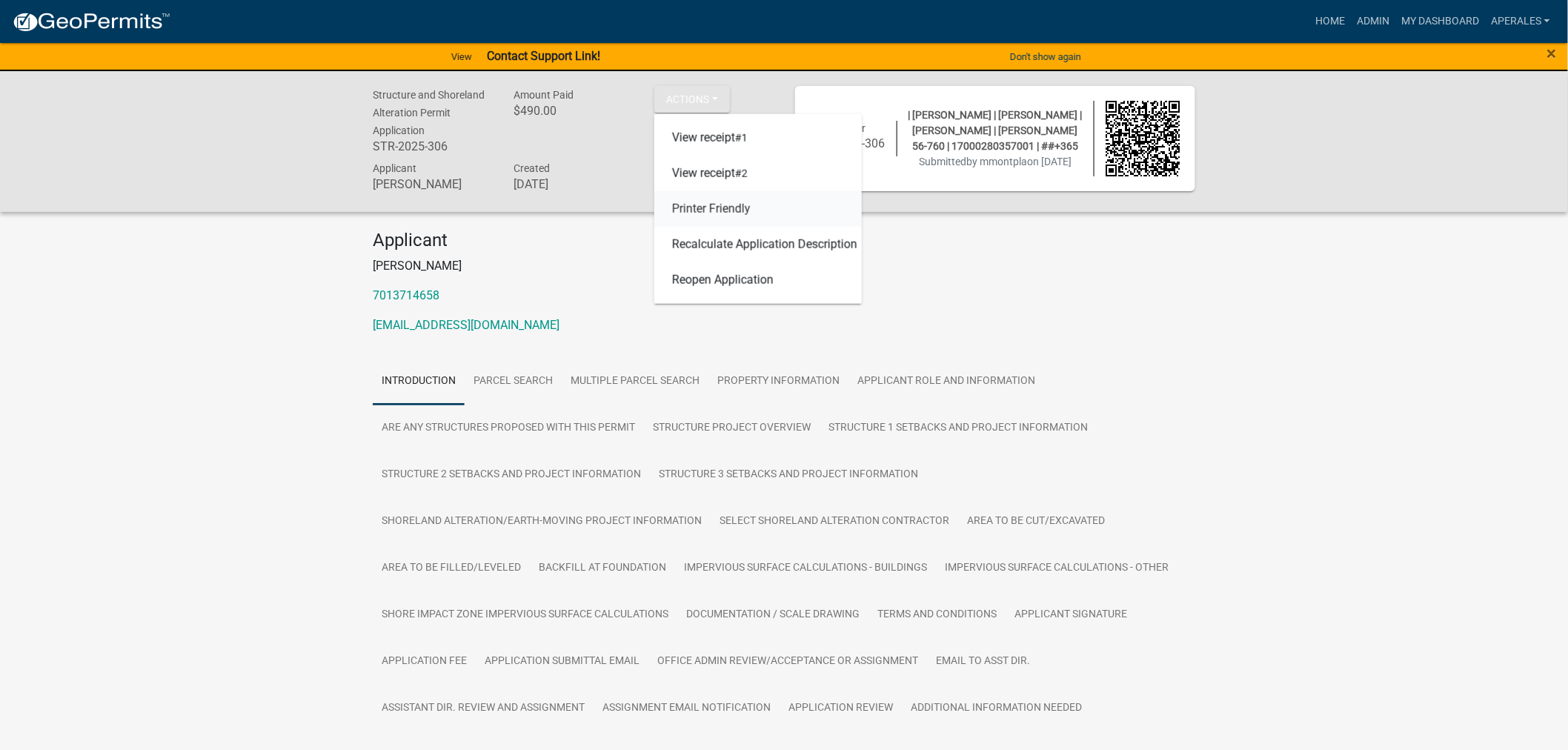
click at [713, 209] on link "Printer Friendly" at bounding box center [757, 208] width 207 height 35
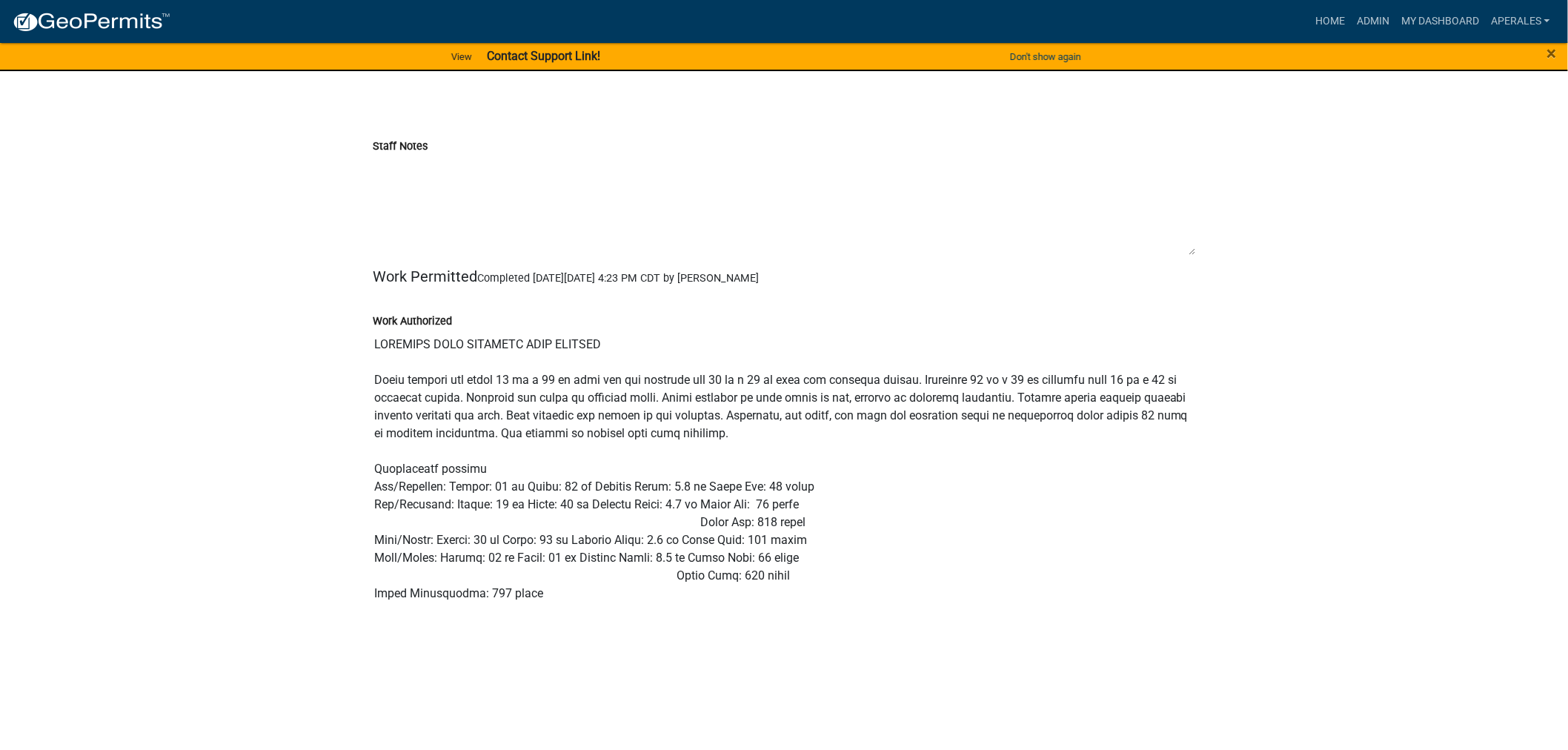
drag, startPoint x: 1188, startPoint y: 435, endPoint x: 1477, endPoint y: 789, distance: 457.0
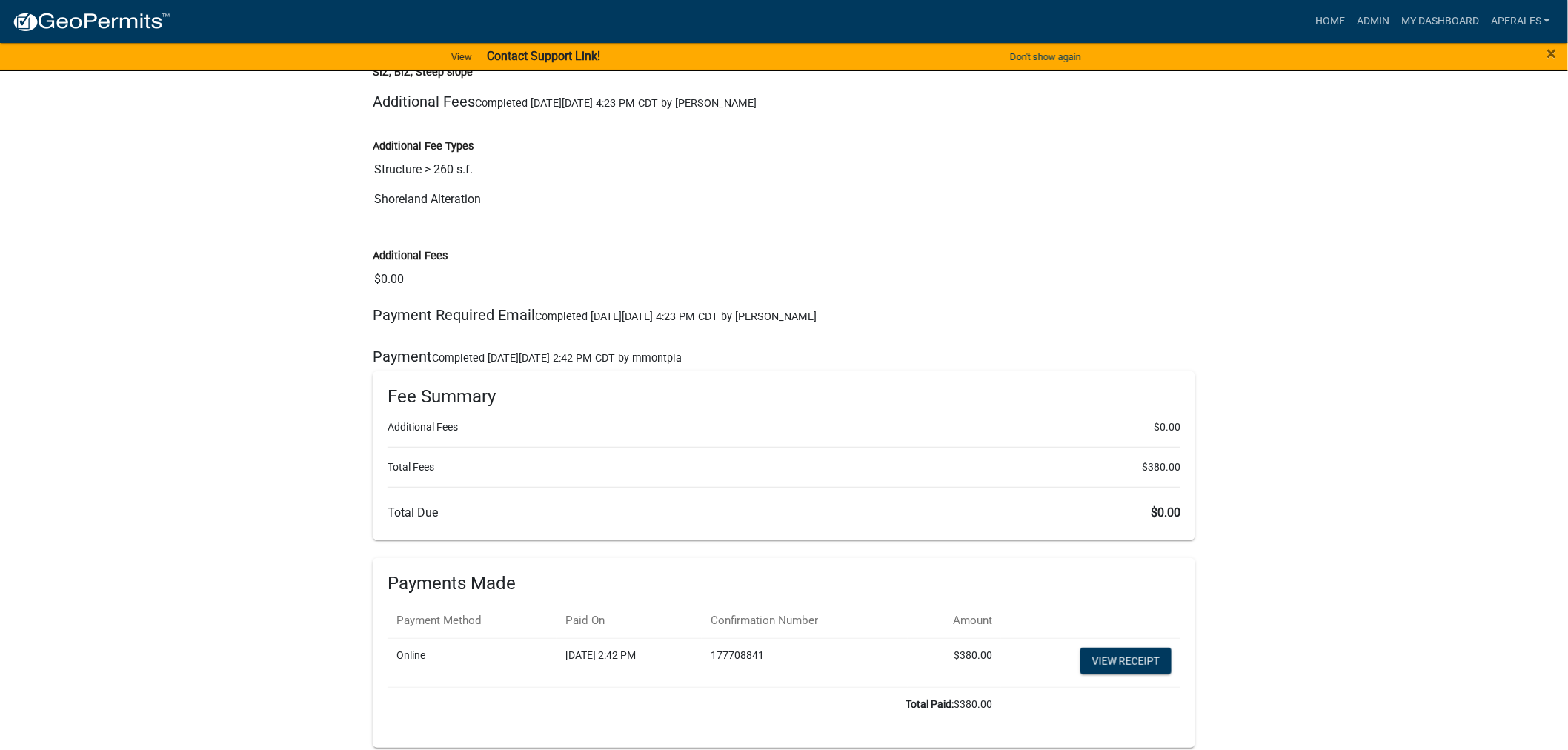
scroll to position [21582, 0]
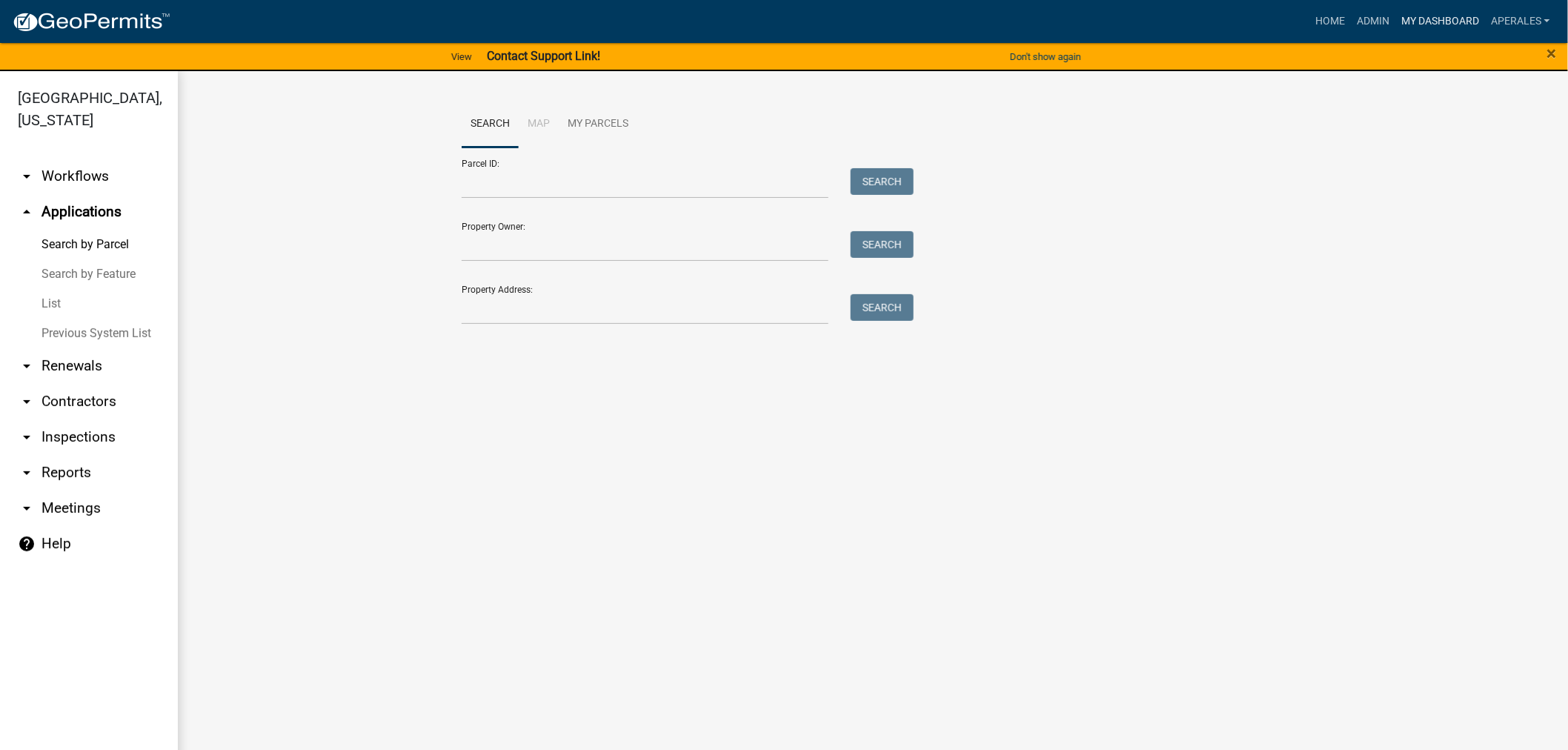
click at [1424, 27] on link "My Dashboard" at bounding box center [1440, 22] width 90 height 28
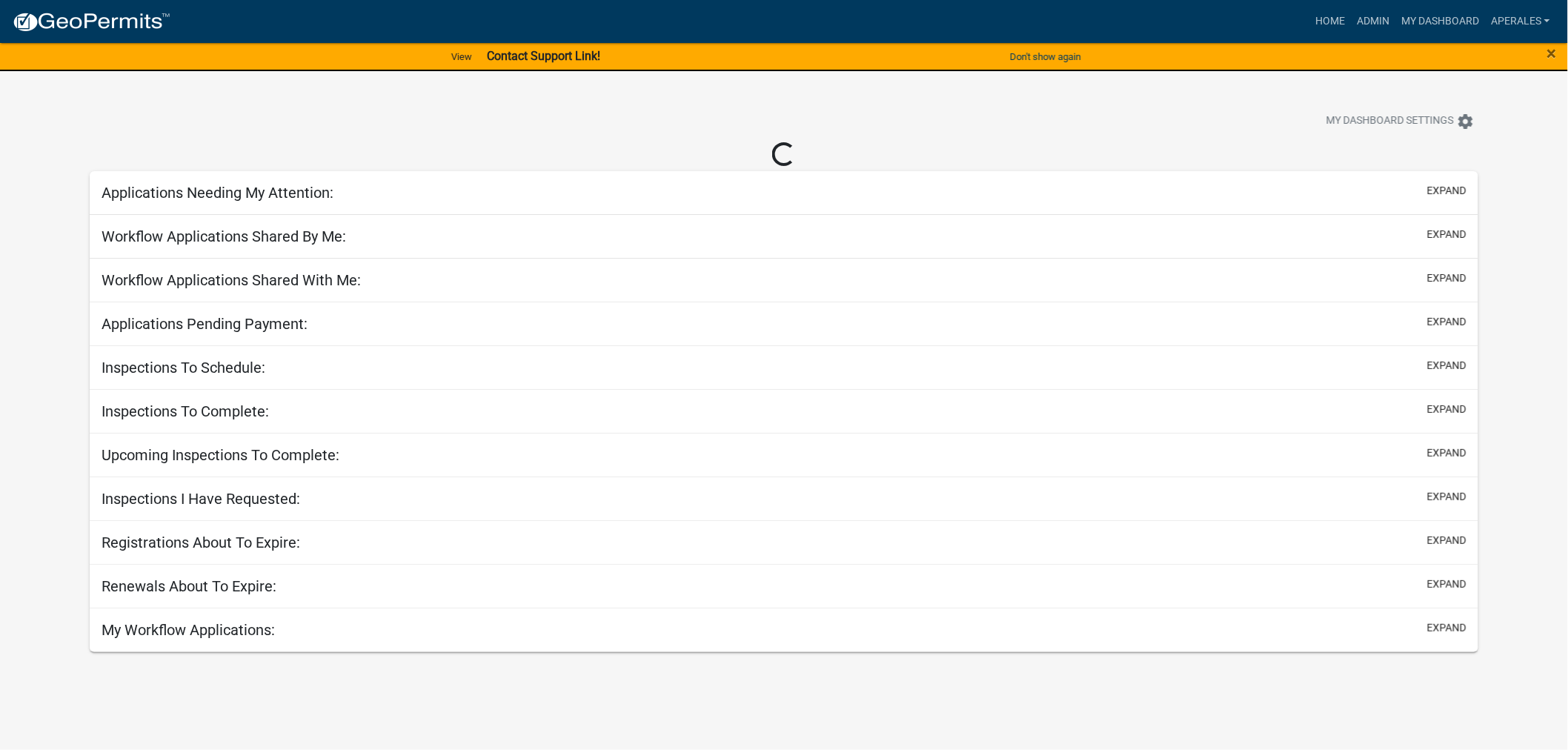
select select "3: 100"
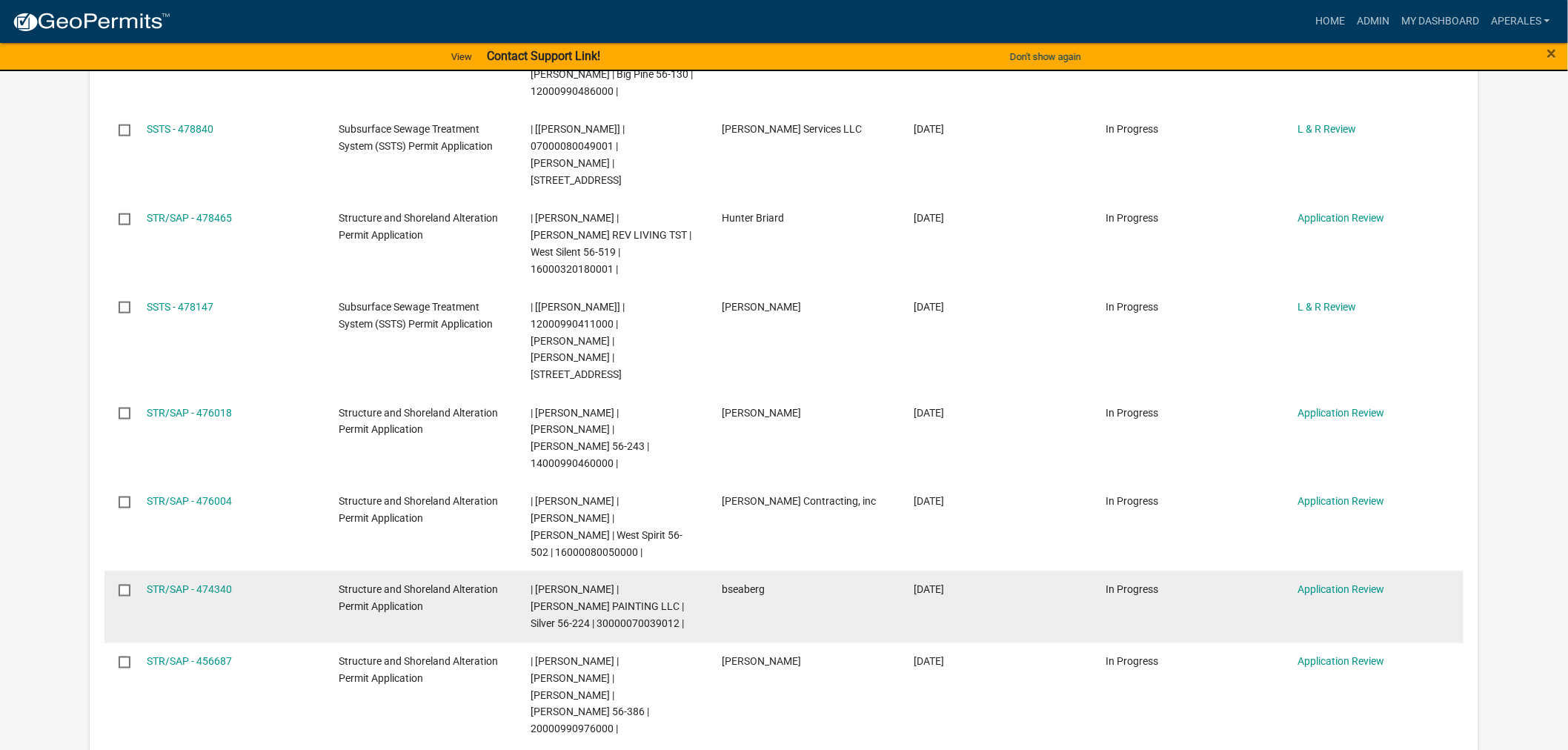
scroll to position [576, 0]
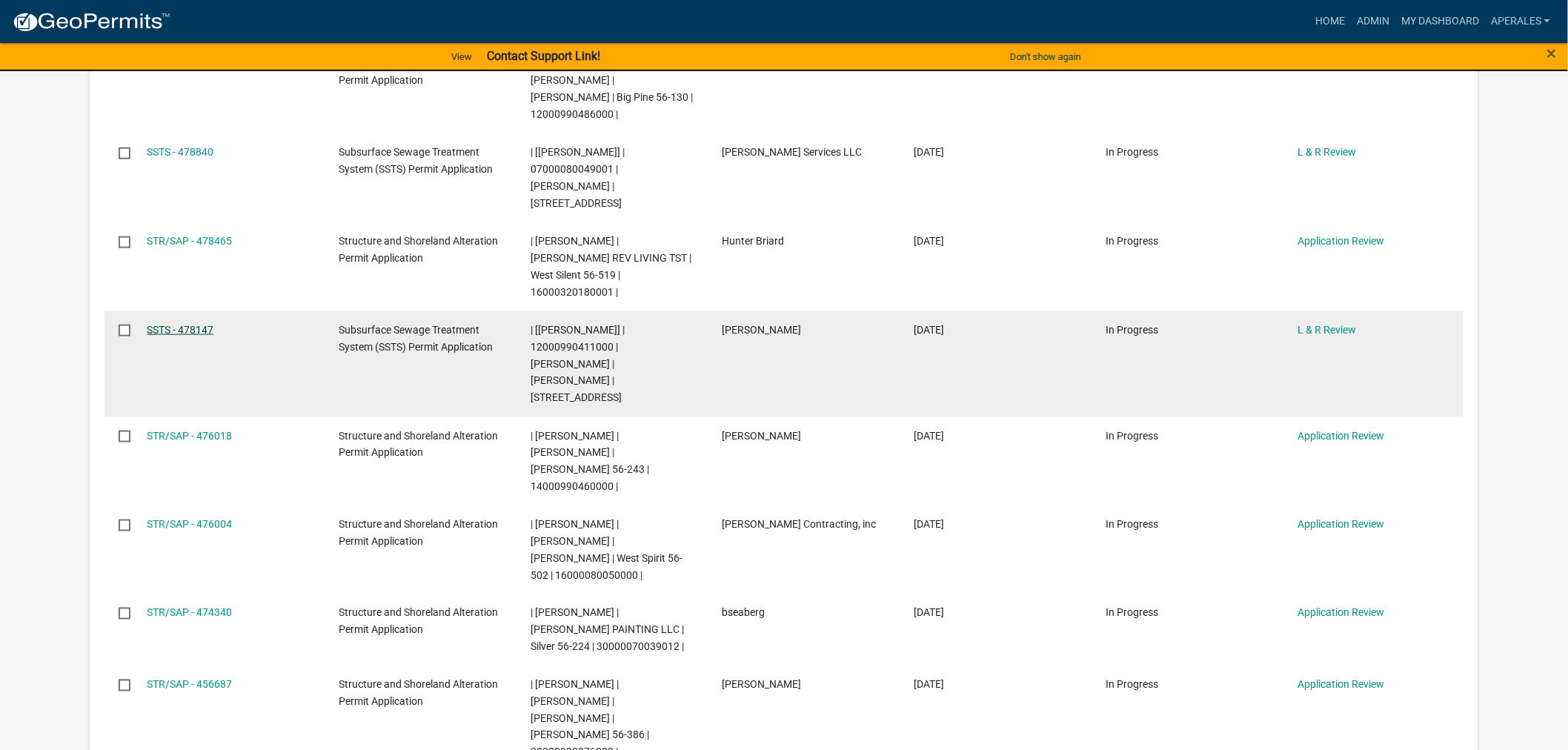
click at [201, 324] on link "SSTS - 478147" at bounding box center [179, 330] width 66 height 12
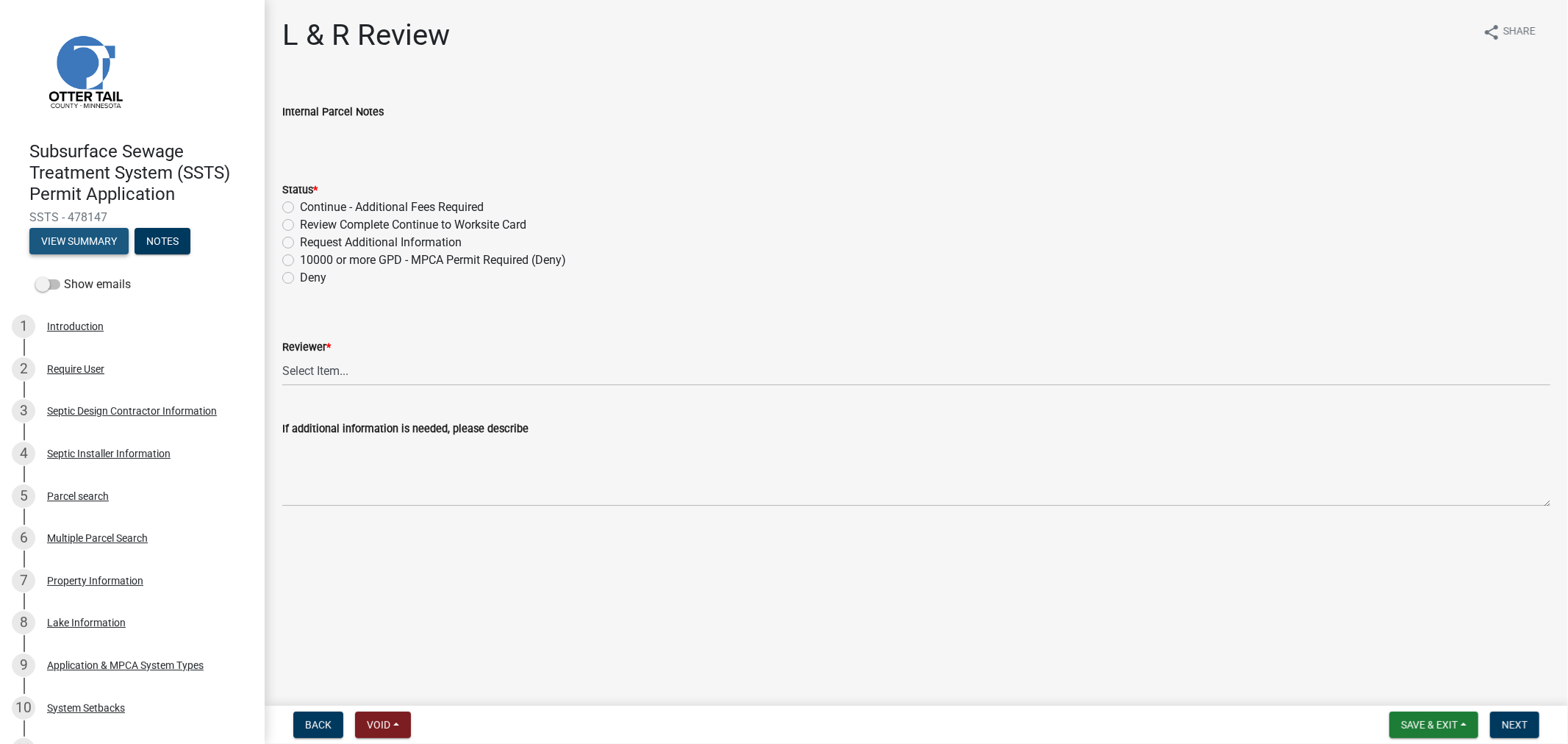
click at [79, 231] on button "View Summary" at bounding box center [79, 241] width 99 height 26
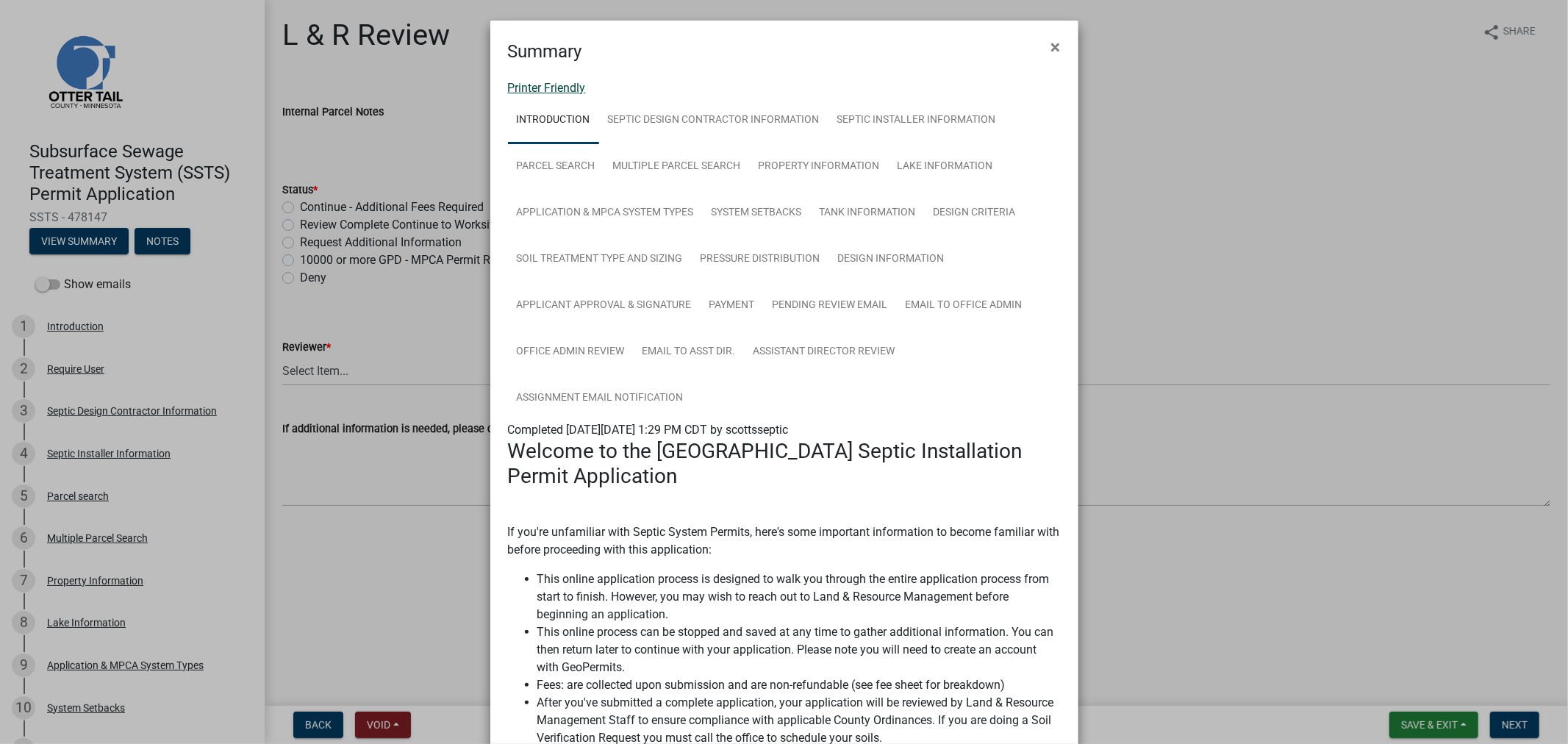
click at [530, 84] on link "Printer Friendly" at bounding box center [547, 88] width 78 height 14
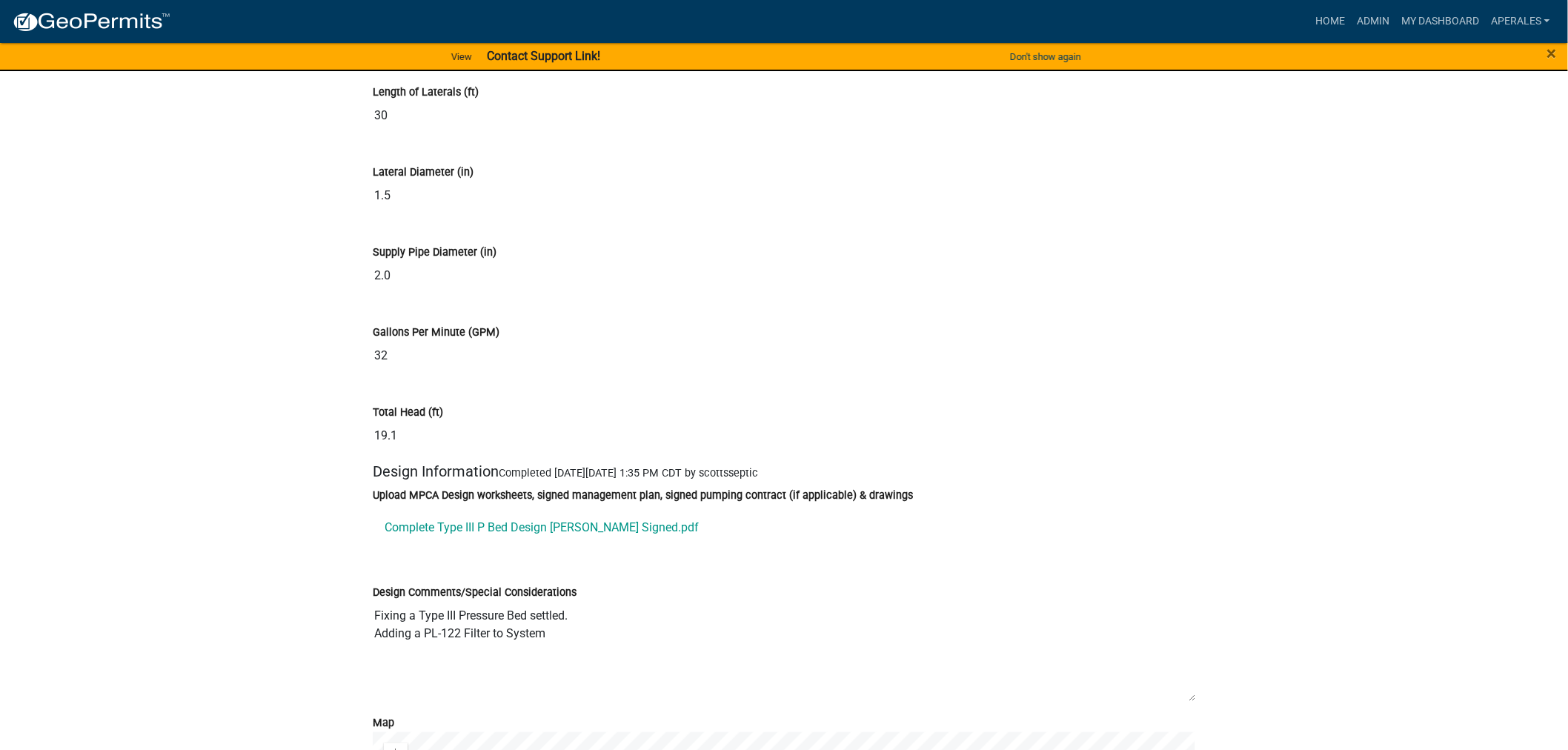
scroll to position [7743, 0]
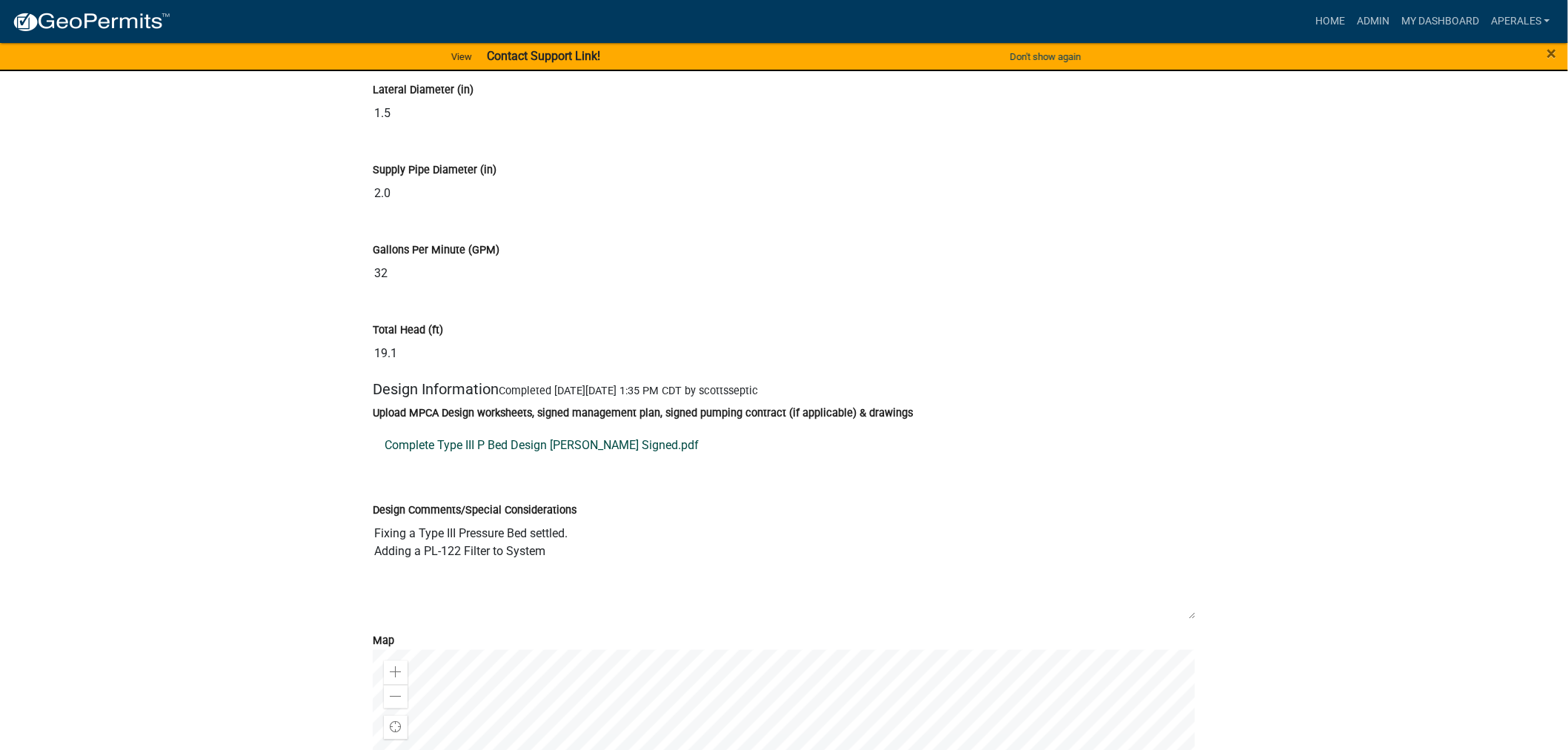
click at [515, 463] on link "Complete Type III P Bed Design Tischer Signed.pdf" at bounding box center [784, 445] width 823 height 35
click at [1441, 28] on link "My Dashboard" at bounding box center [1440, 22] width 90 height 28
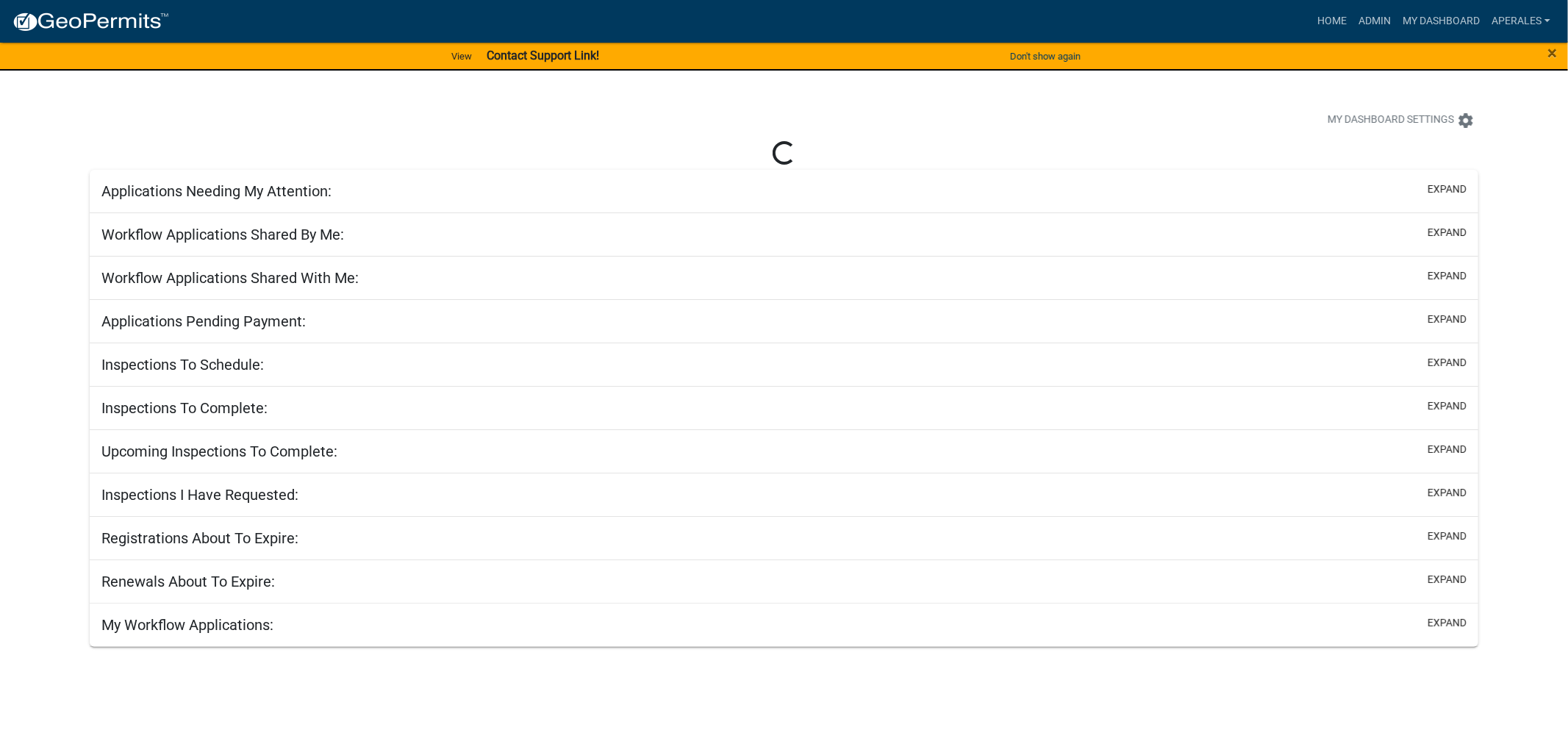
select select "3: 100"
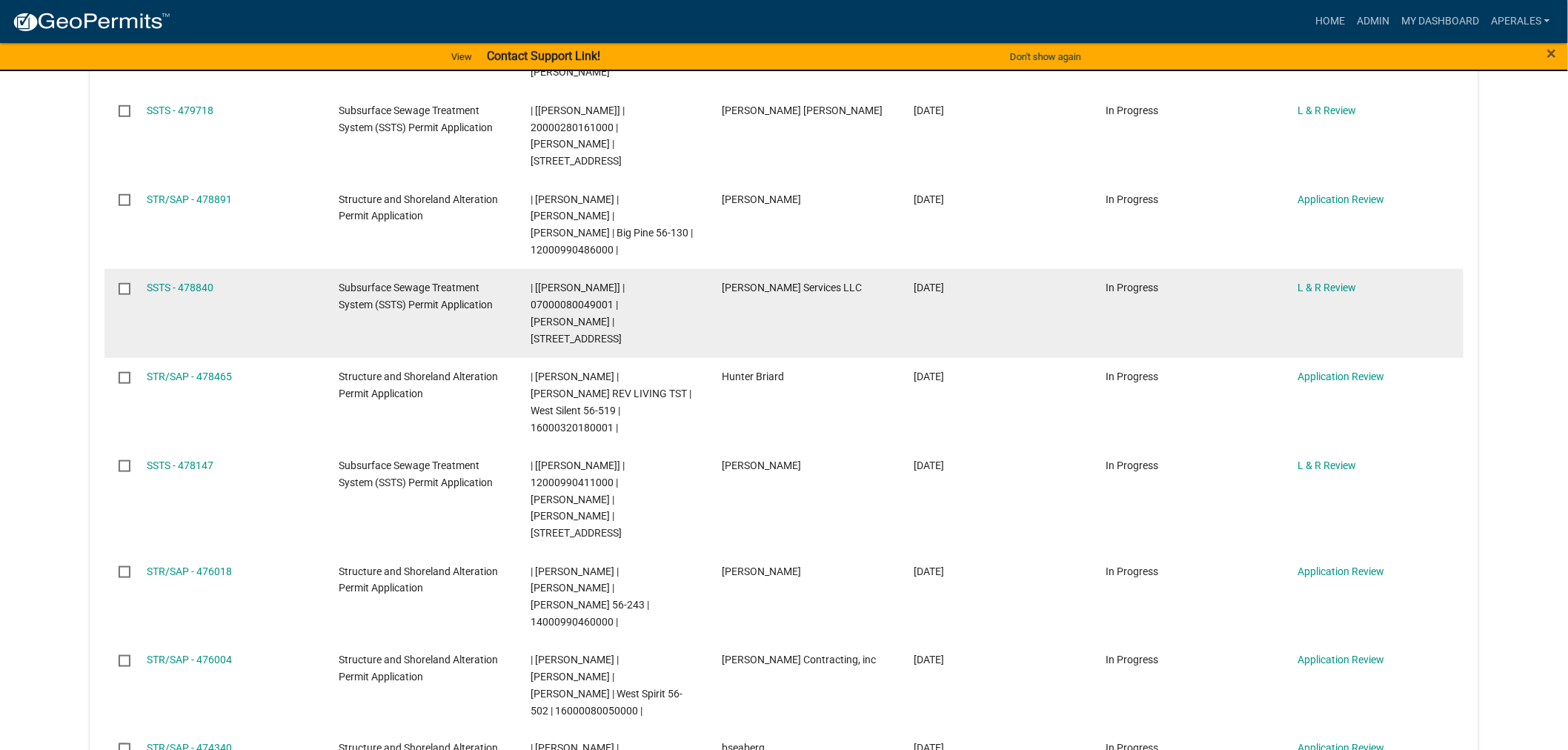
scroll to position [412, 0]
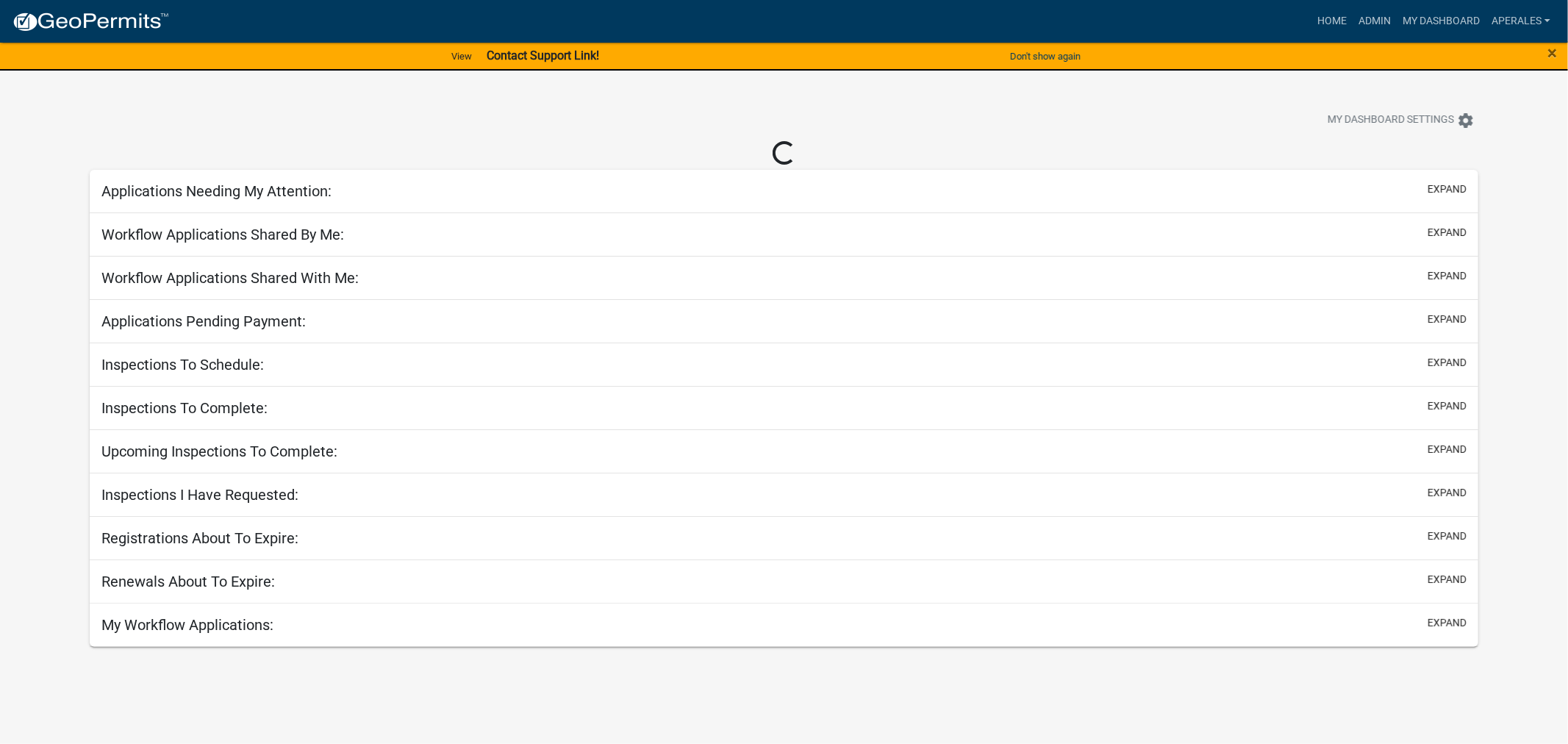
select select "3: 100"
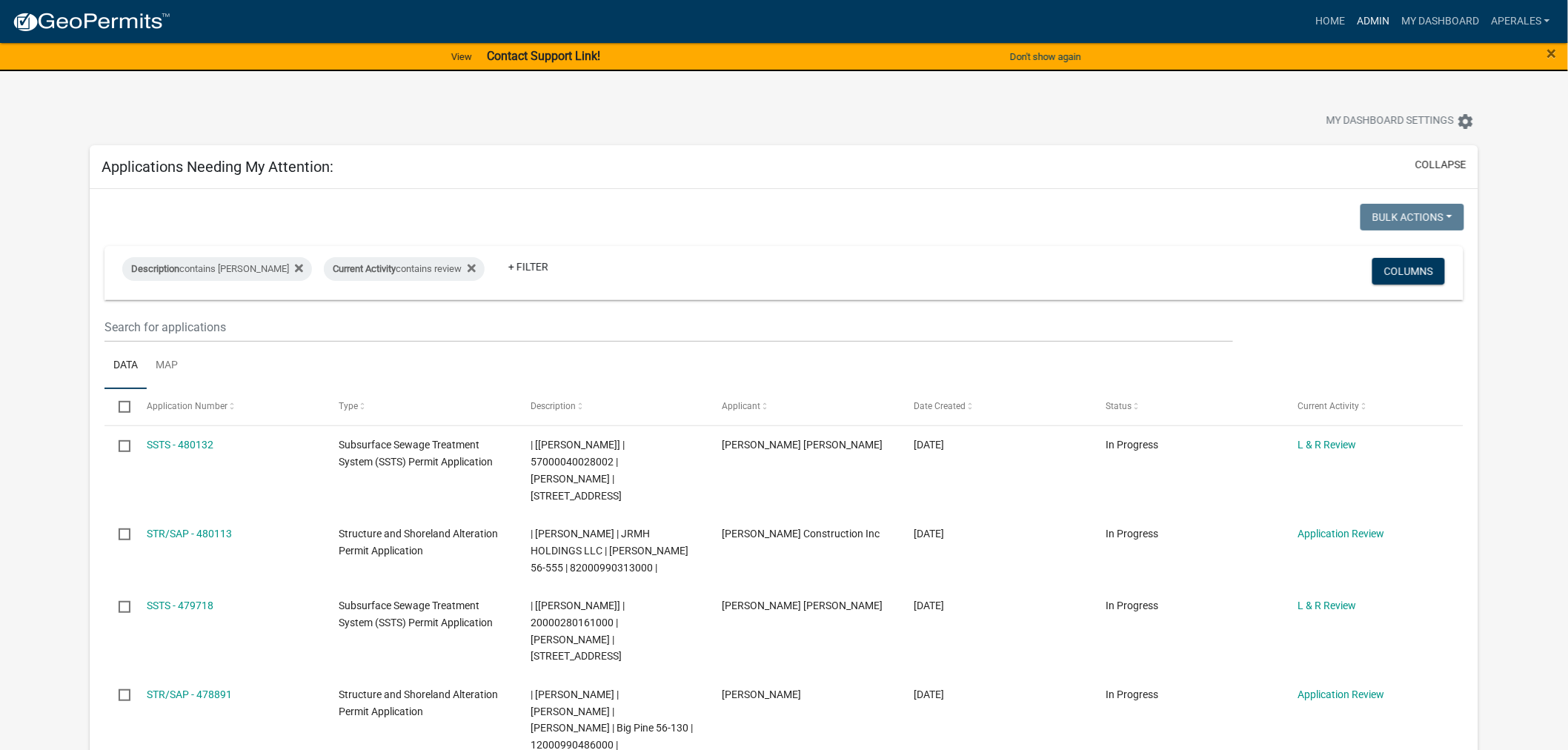
click at [1361, 17] on link "Admin" at bounding box center [1374, 22] width 45 height 28
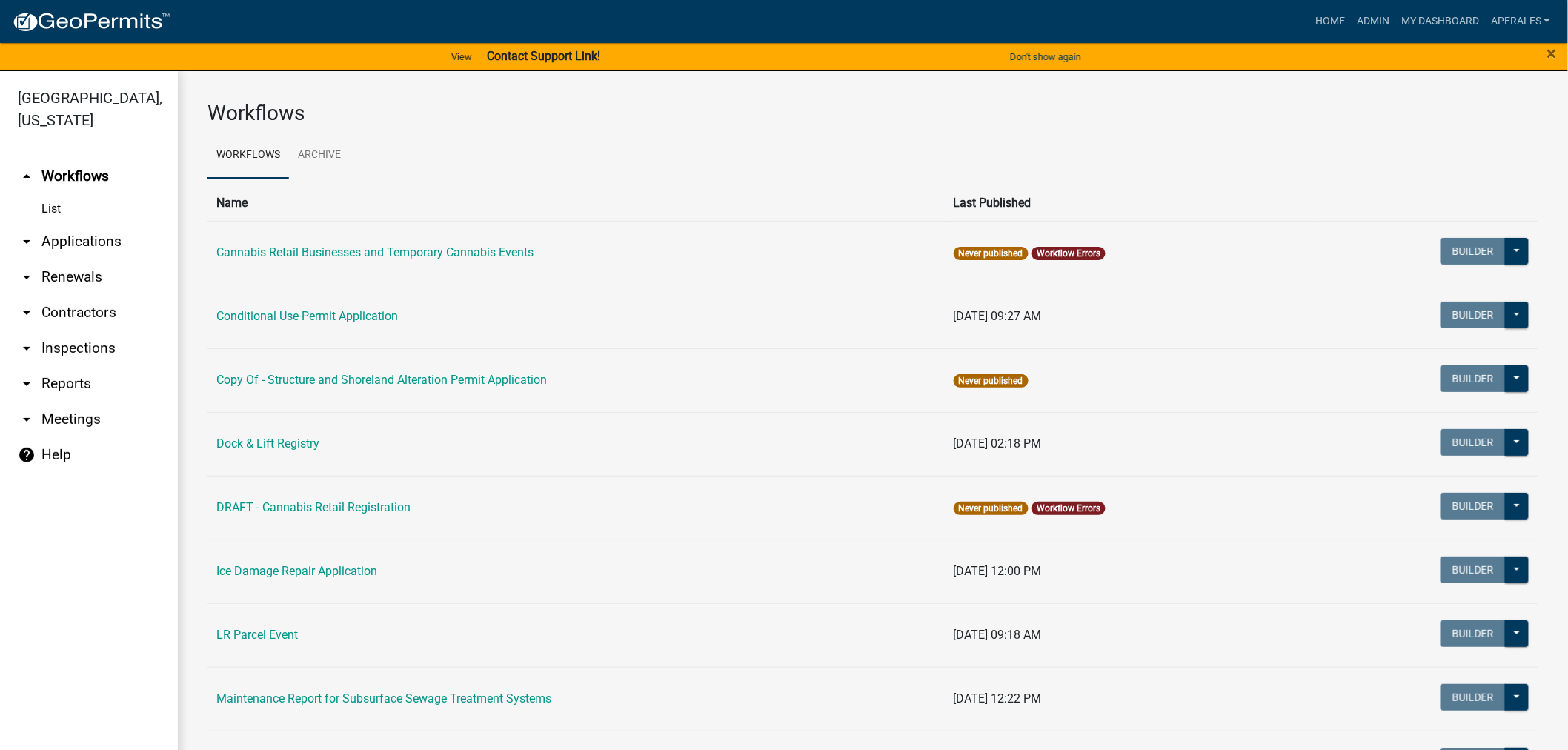
click at [88, 242] on link "arrow_drop_down Applications" at bounding box center [89, 241] width 178 height 35
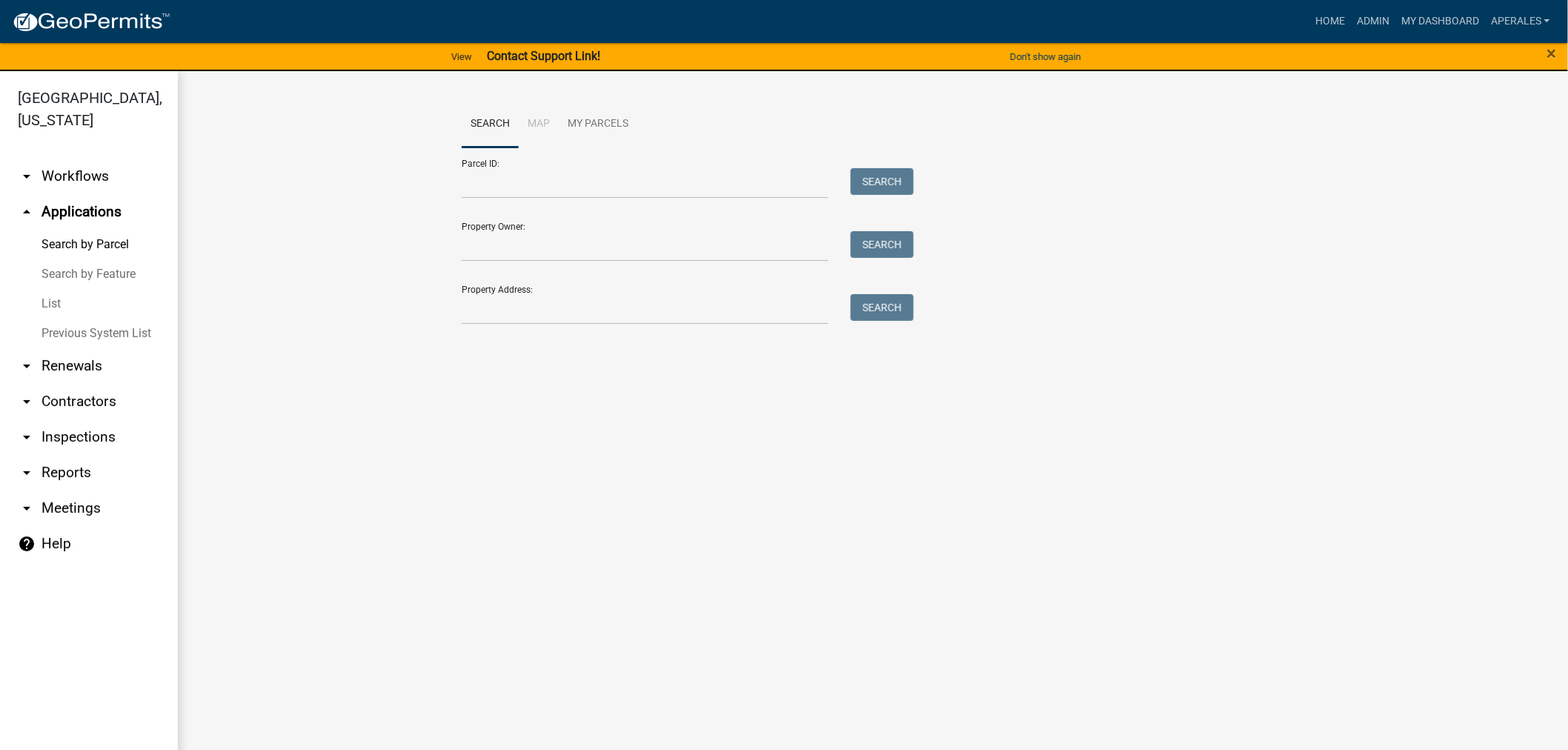
click at [621, 199] on form "Parcel ID: Search Property Owner: Search Property Address: Search" at bounding box center [683, 236] width 445 height 177
click at [608, 183] on input "Parcel ID:" at bounding box center [645, 183] width 367 height 30
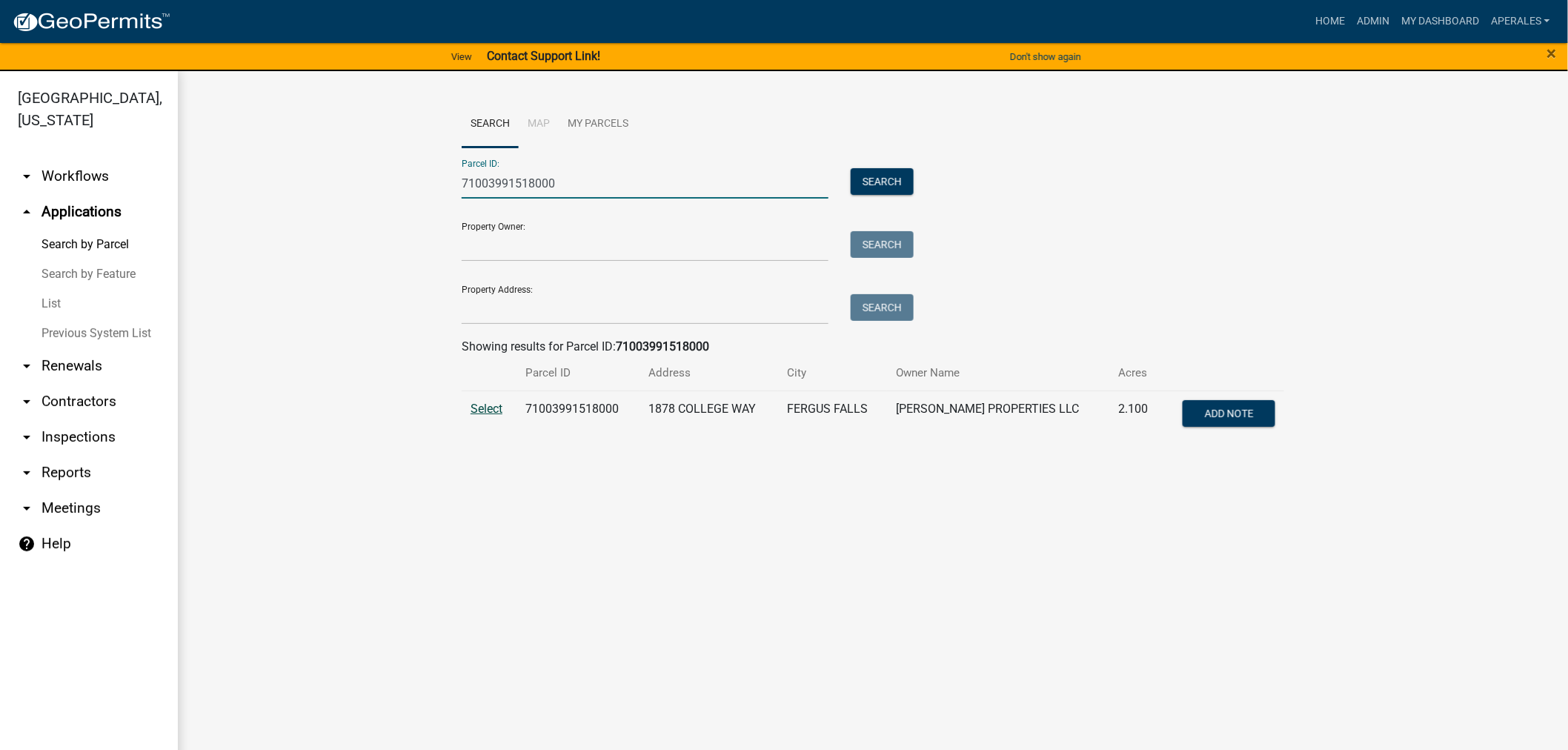
type input "71003991518000"
click at [487, 413] on span "Select" at bounding box center [486, 409] width 32 height 14
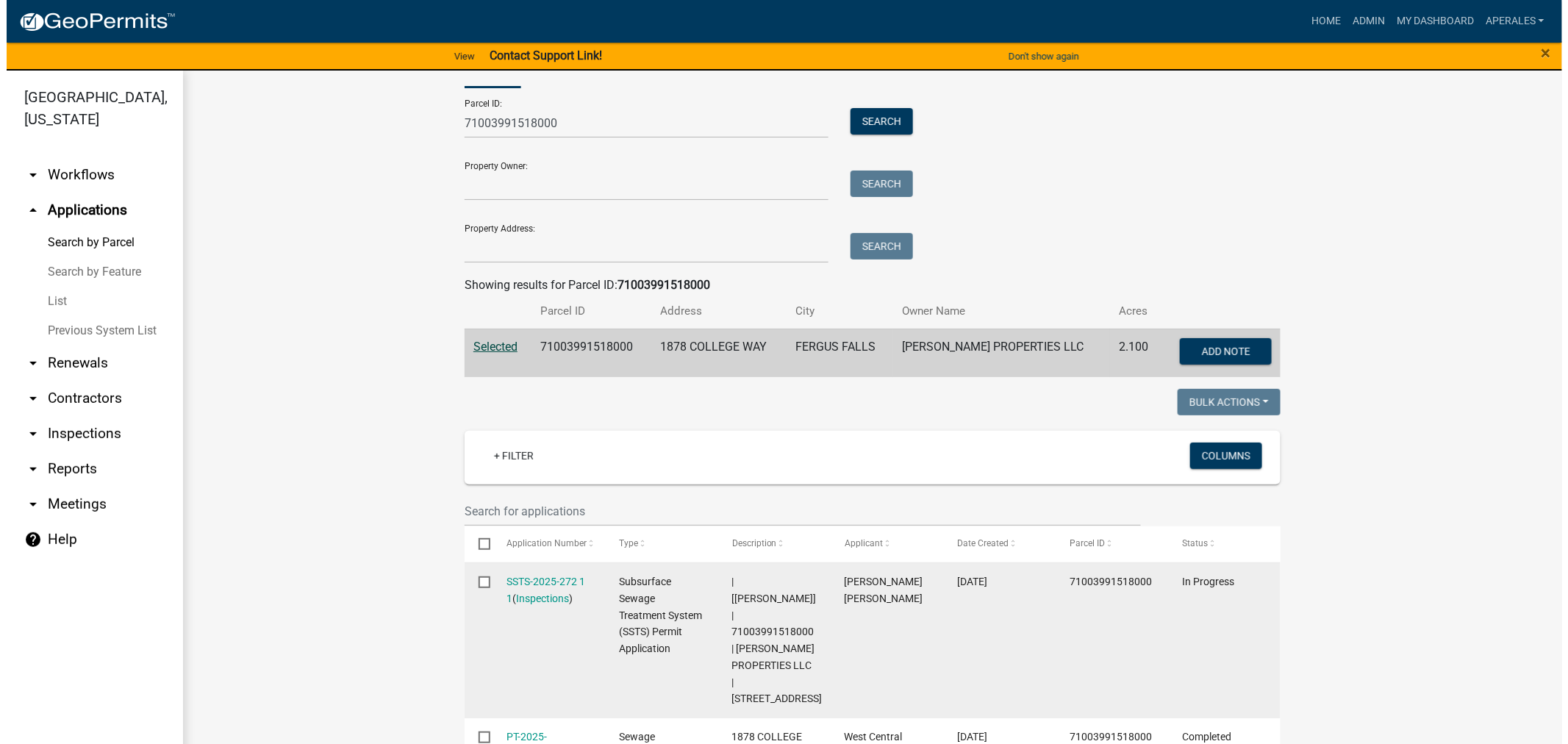
scroll to position [163, 0]
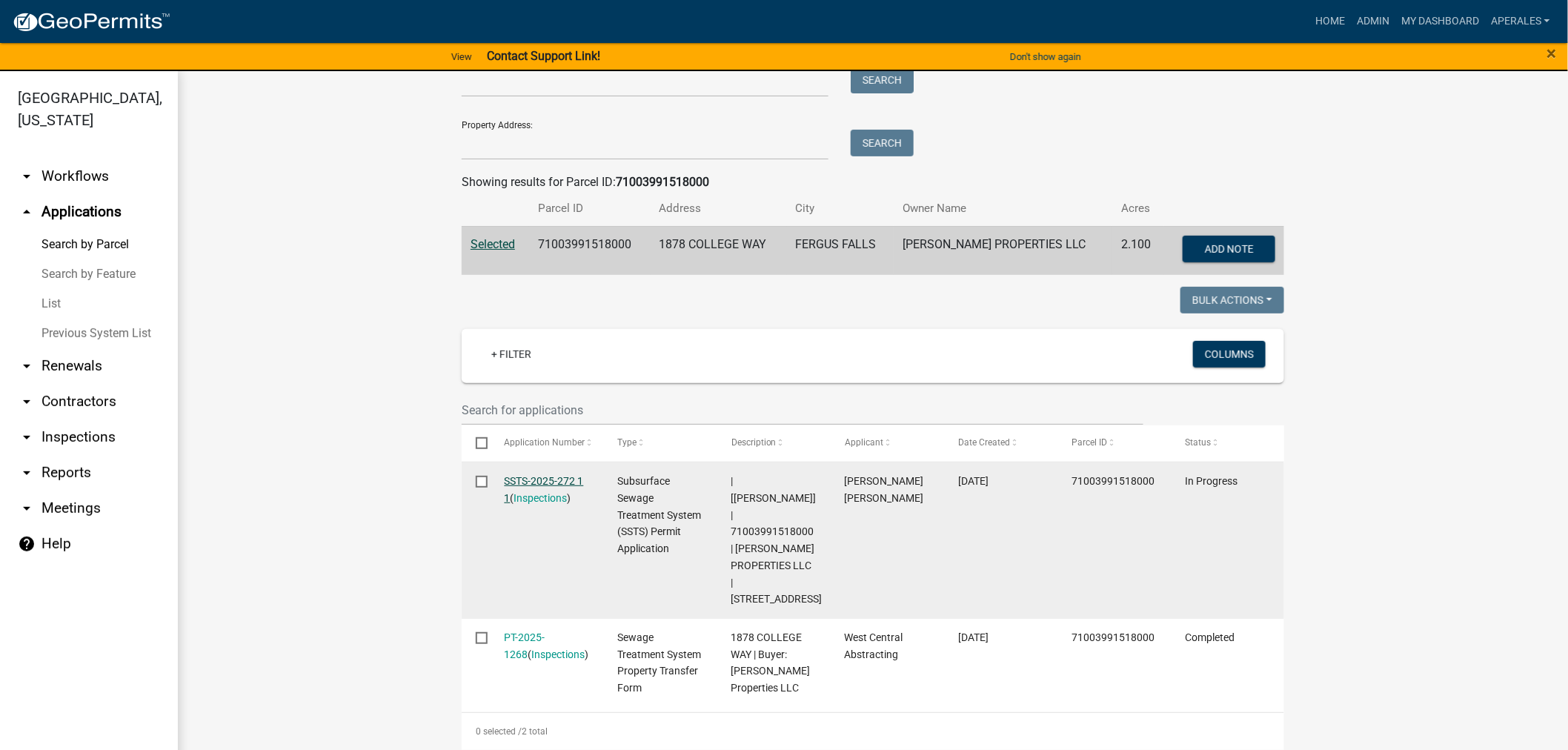
click at [522, 477] on link "SSTS-2025-272 1 1" at bounding box center [544, 490] width 79 height 29
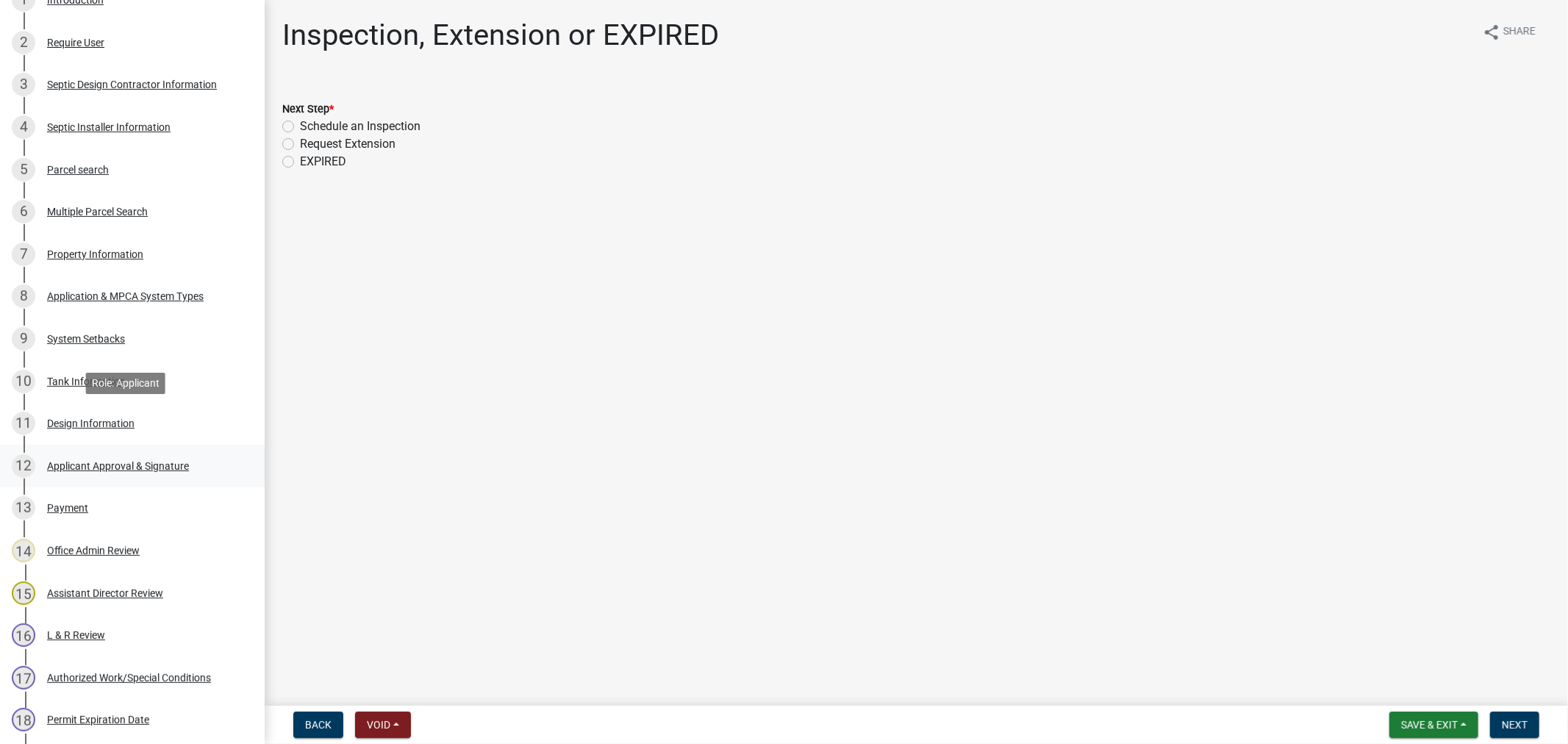
scroll to position [408, 0]
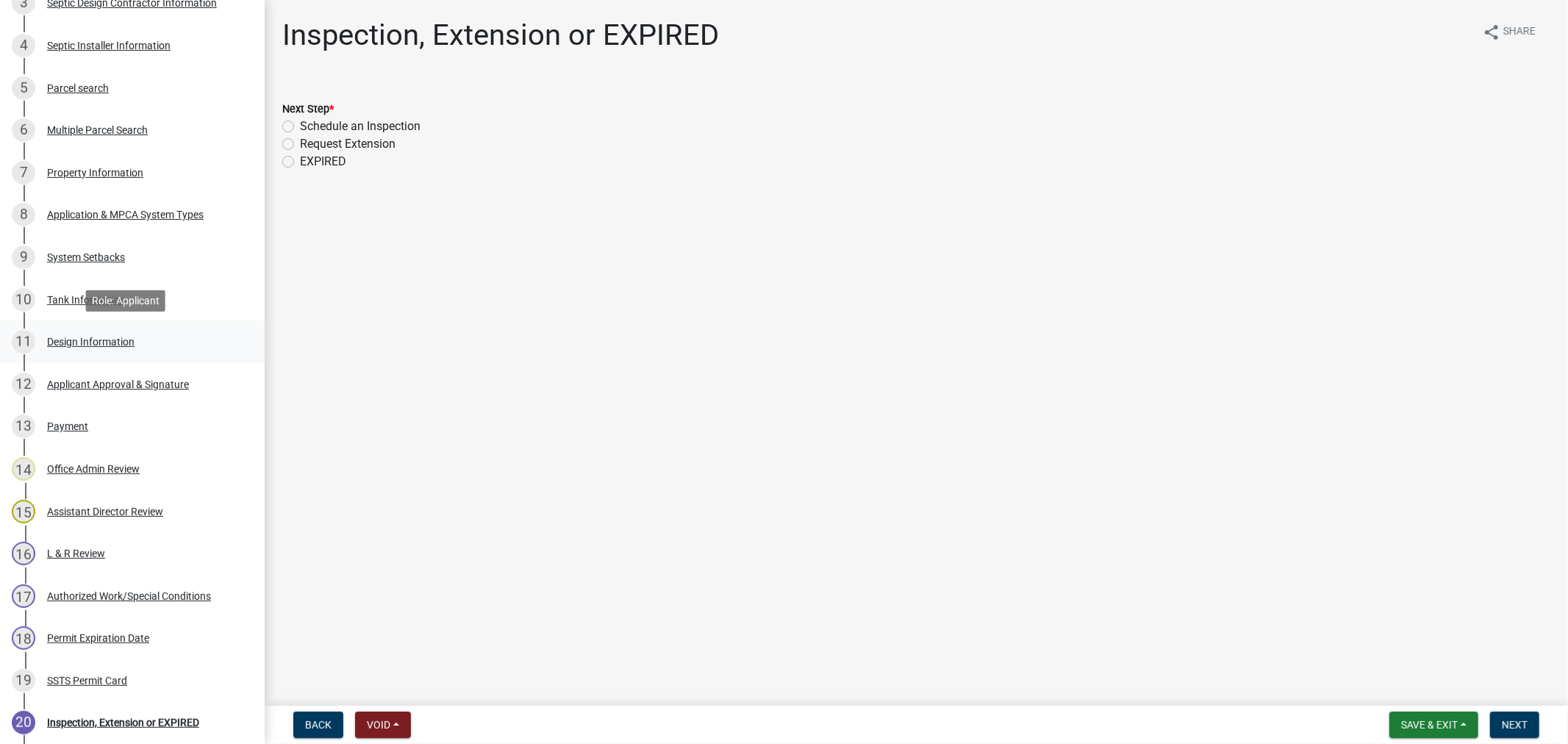
click at [106, 350] on div "11 Design Information" at bounding box center [126, 343] width 230 height 24
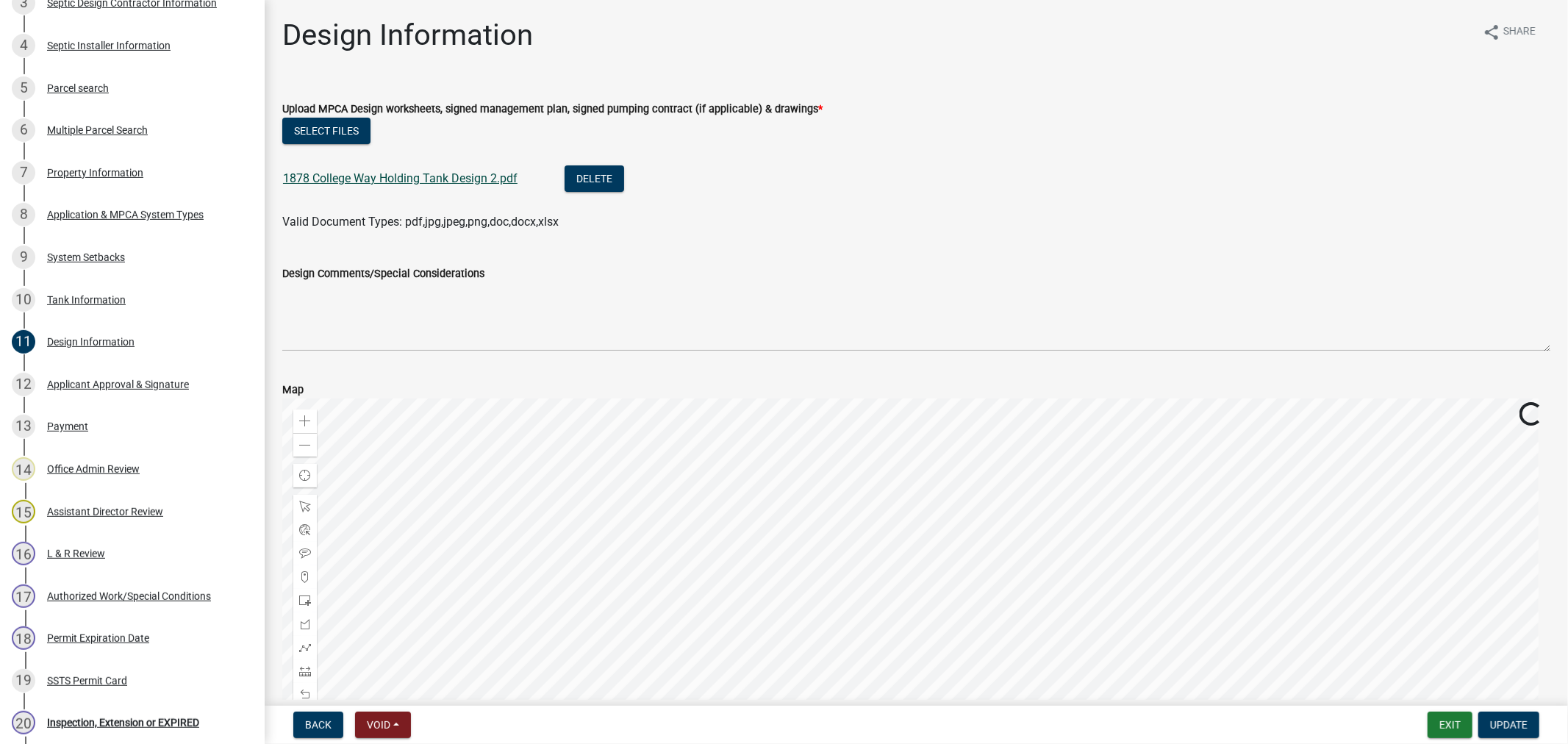
click at [370, 181] on link "1878 College Way Holding Tank Design 2.pdf" at bounding box center [400, 179] width 235 height 14
